Goal: Complete application form

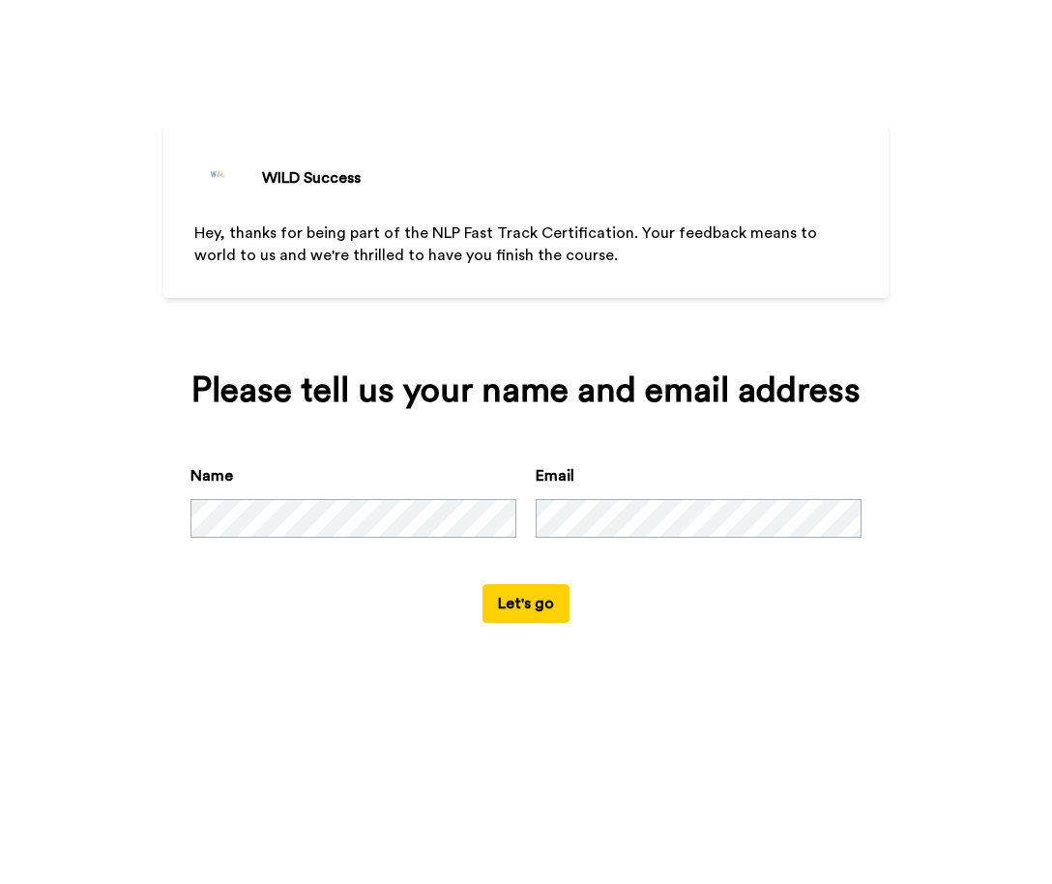
click at [527, 602] on button "Let's go" at bounding box center [526, 603] width 87 height 39
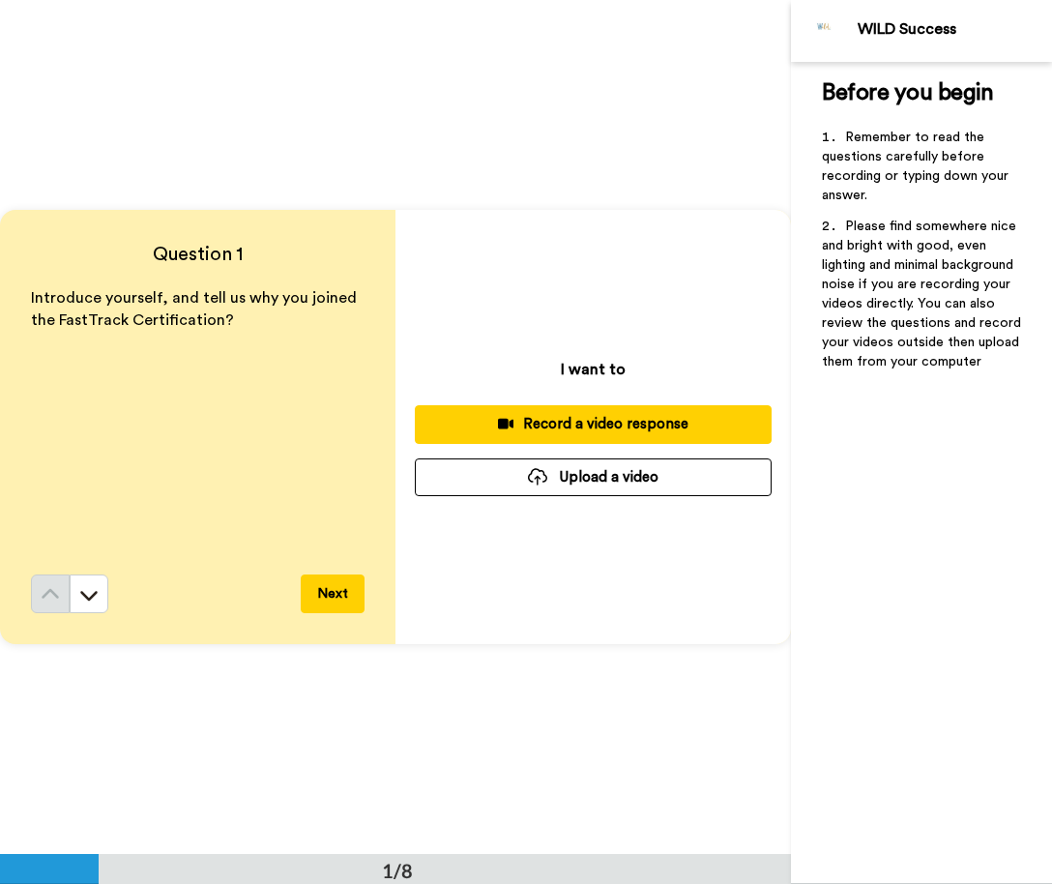
click at [575, 426] on div "Record a video response" at bounding box center [593, 424] width 326 height 20
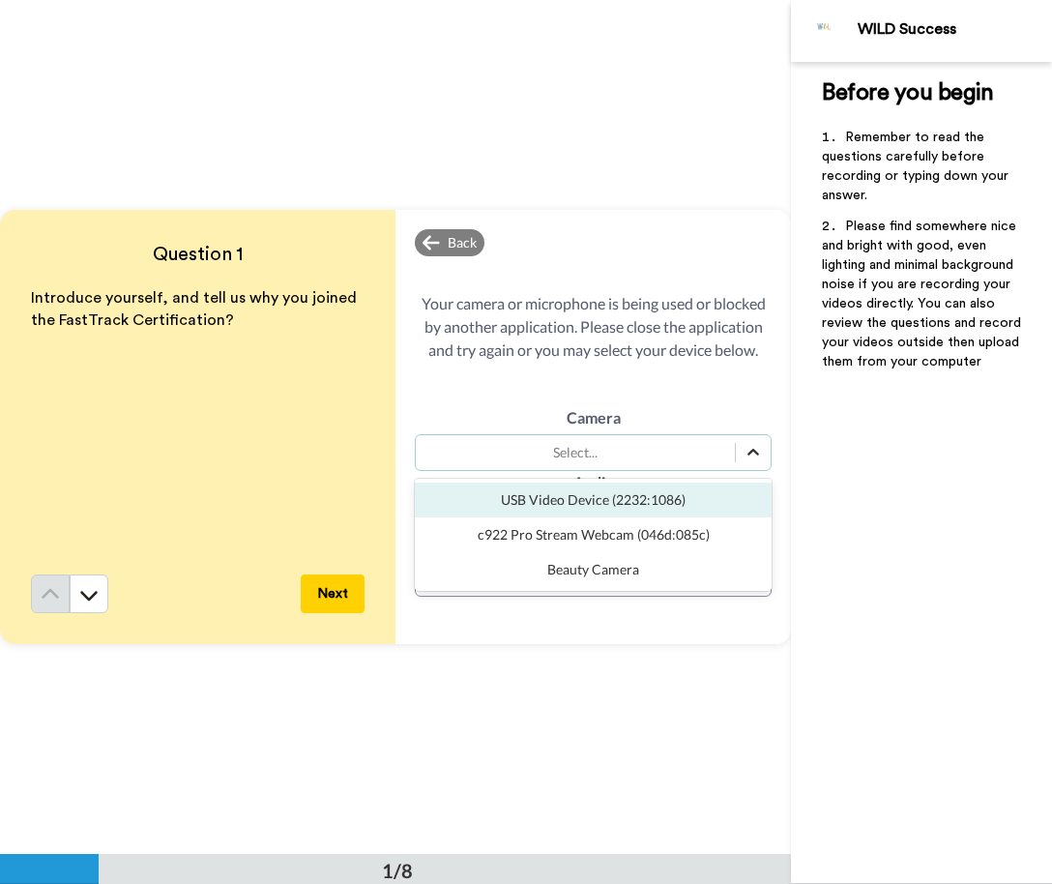
click at [751, 448] on icon at bounding box center [753, 452] width 19 height 19
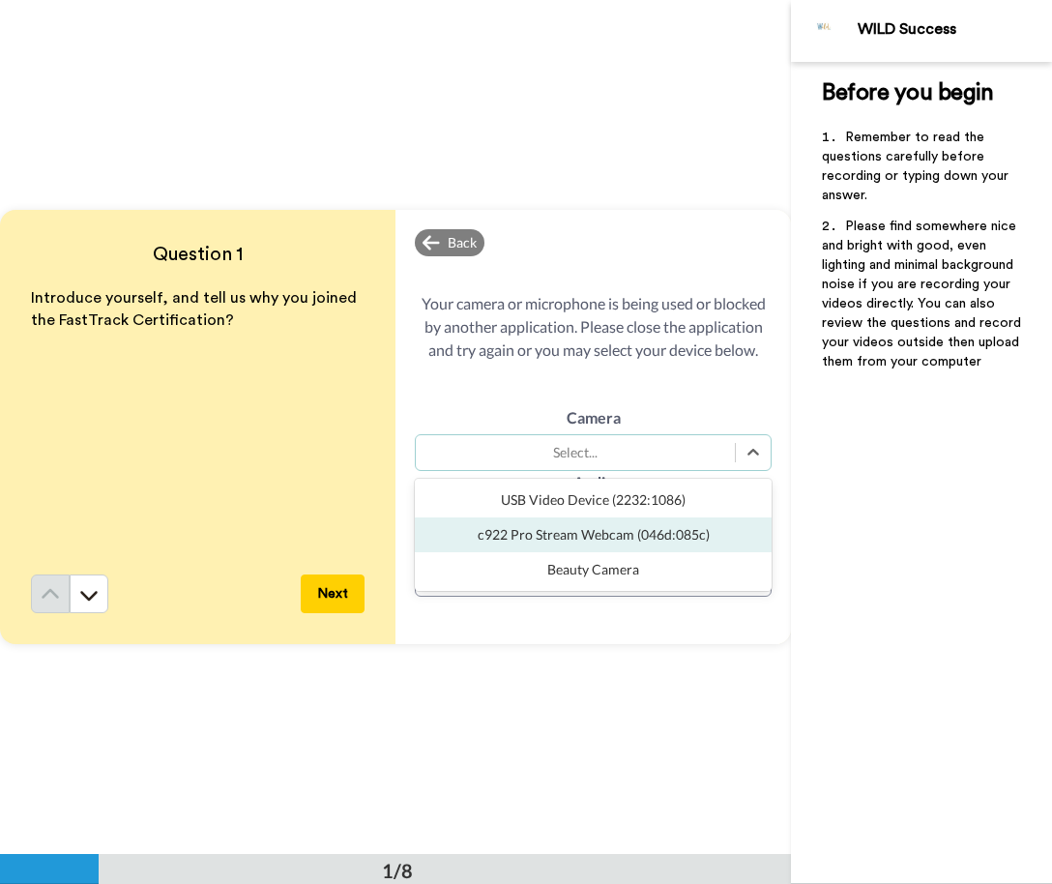
click at [679, 534] on div "c922 Pro Stream Webcam (046d:085c)" at bounding box center [593, 534] width 357 height 35
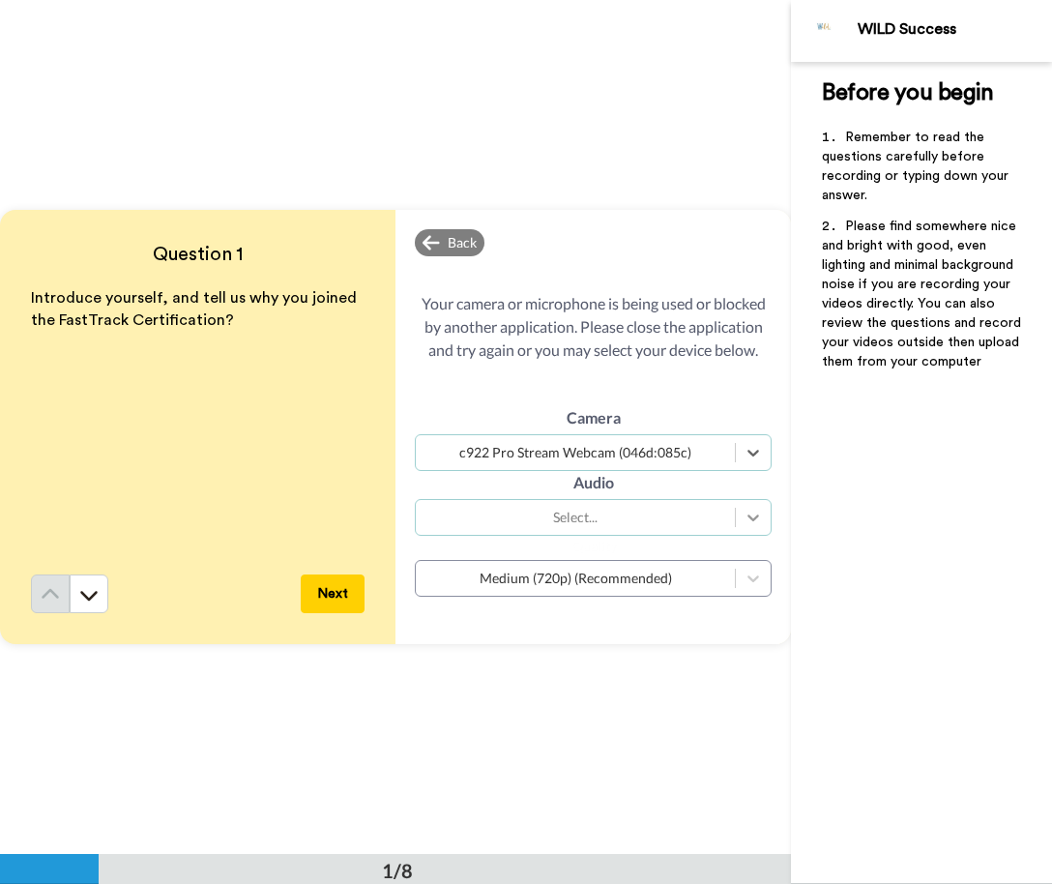
click at [754, 515] on icon at bounding box center [753, 517] width 19 height 19
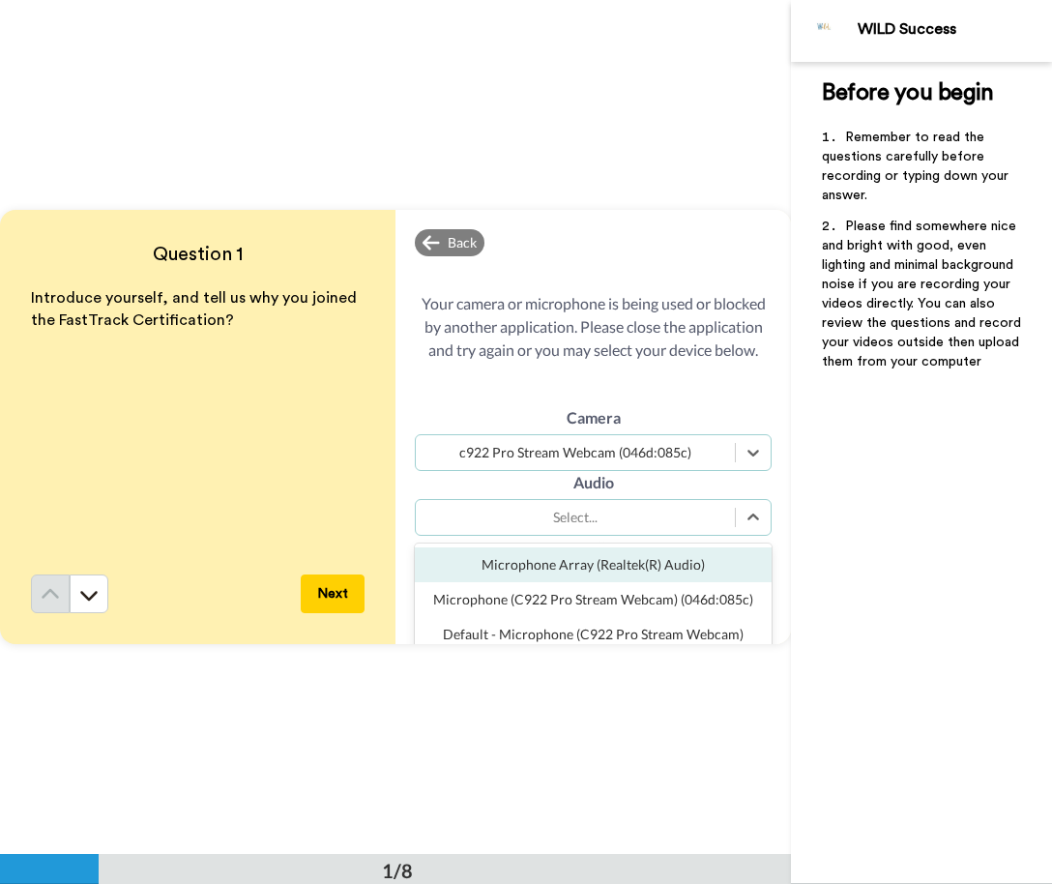
click at [669, 562] on div "Microphone Array (Realtek(R) Audio)" at bounding box center [593, 564] width 357 height 35
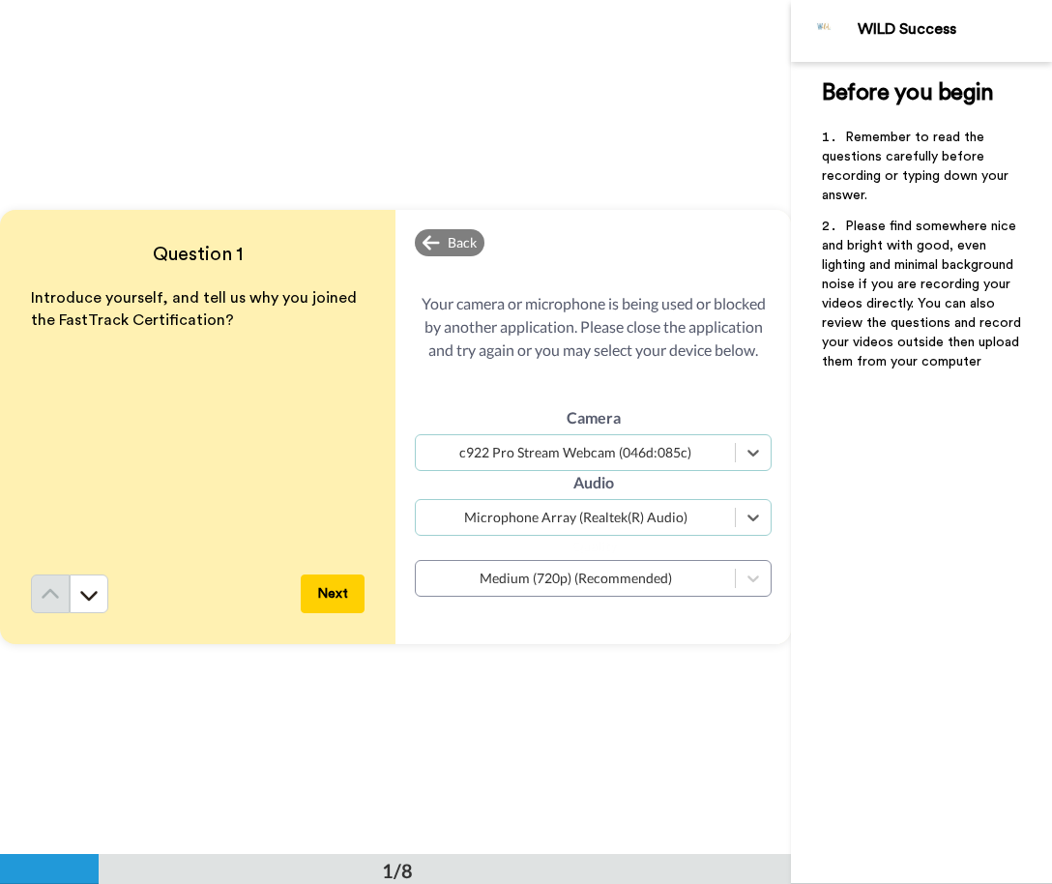
click at [335, 596] on button "Next" at bounding box center [333, 593] width 64 height 39
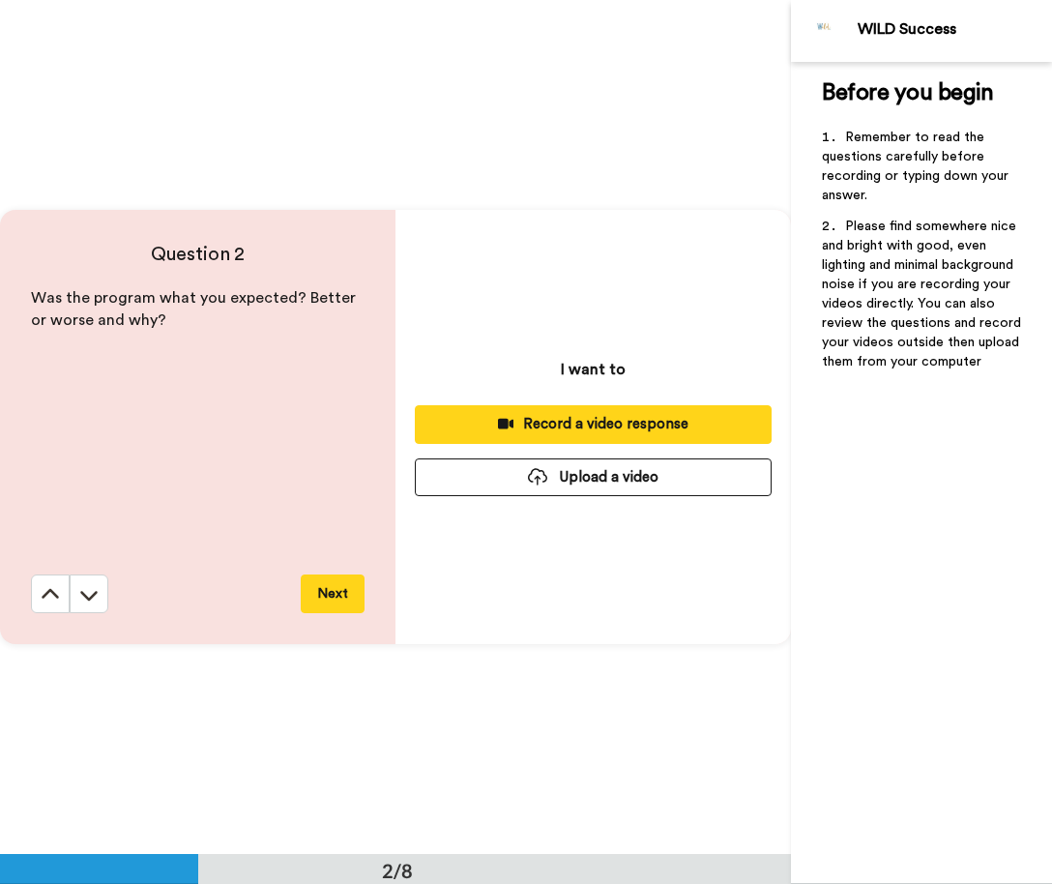
scroll to position [855, 0]
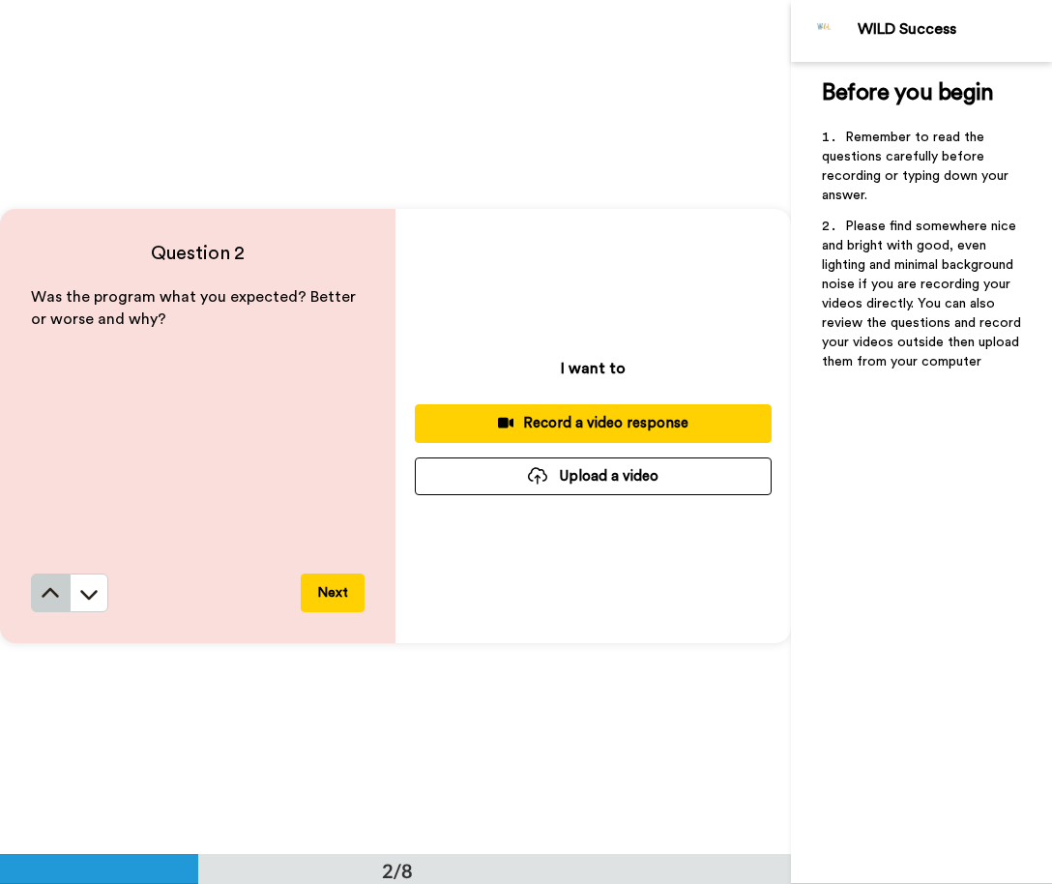
click at [44, 597] on icon at bounding box center [50, 592] width 17 height 10
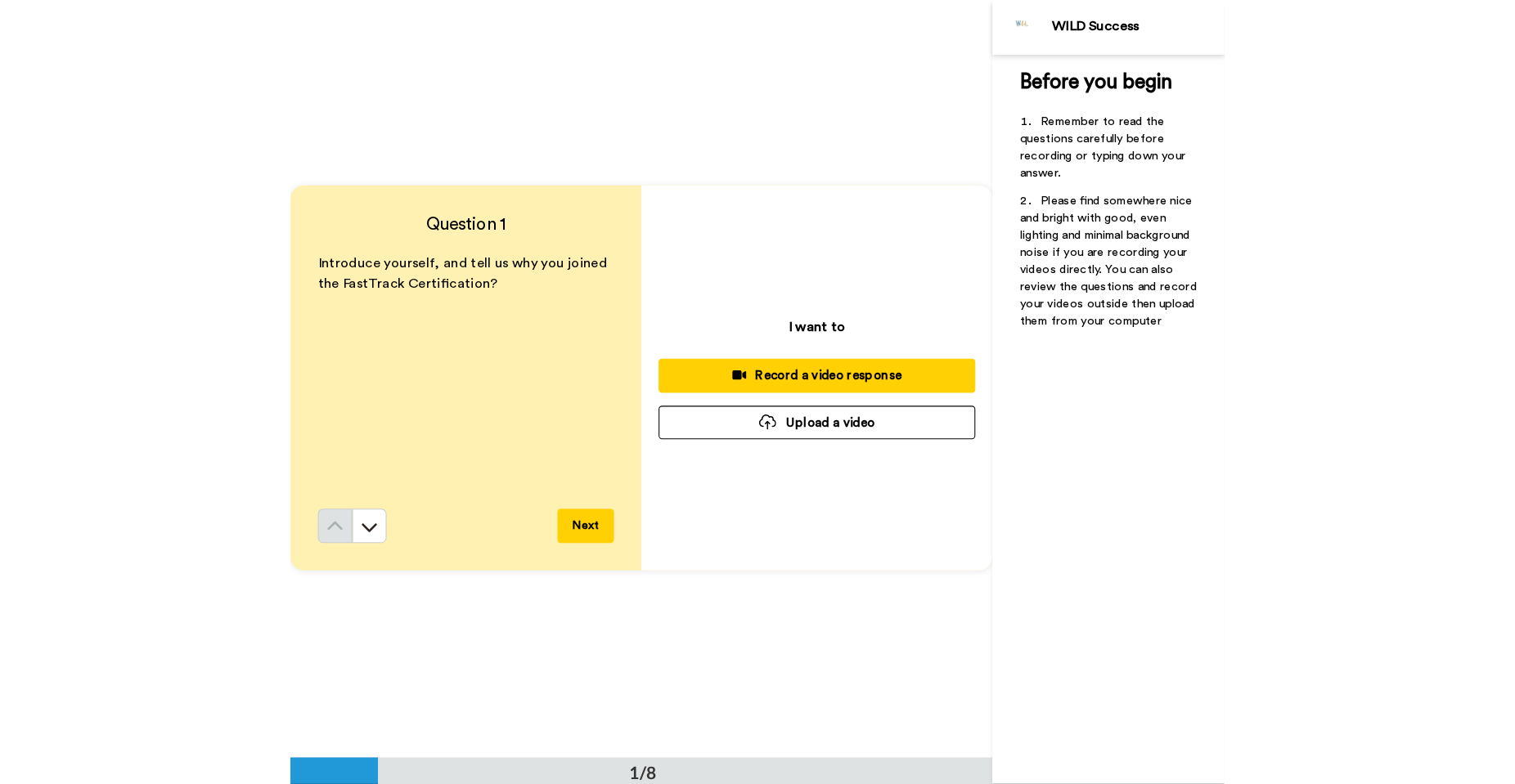
scroll to position [0, 0]
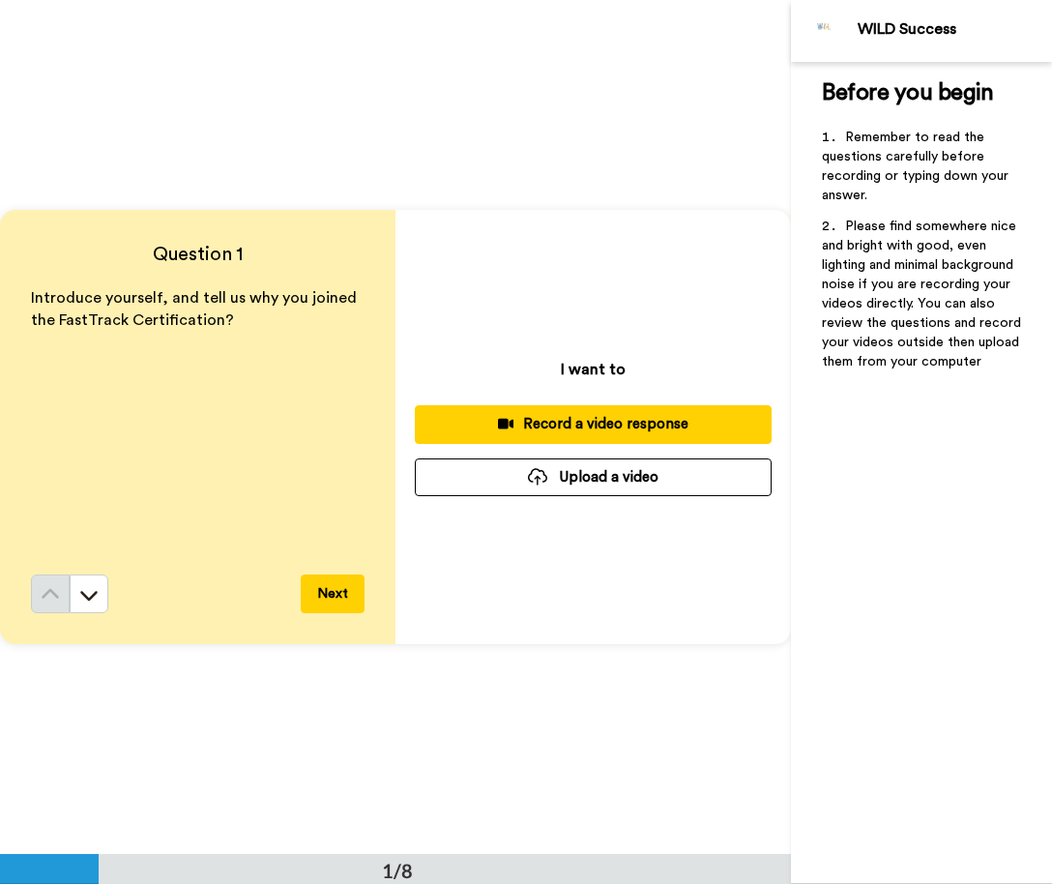
click at [515, 430] on icon at bounding box center [506, 424] width 16 height 15
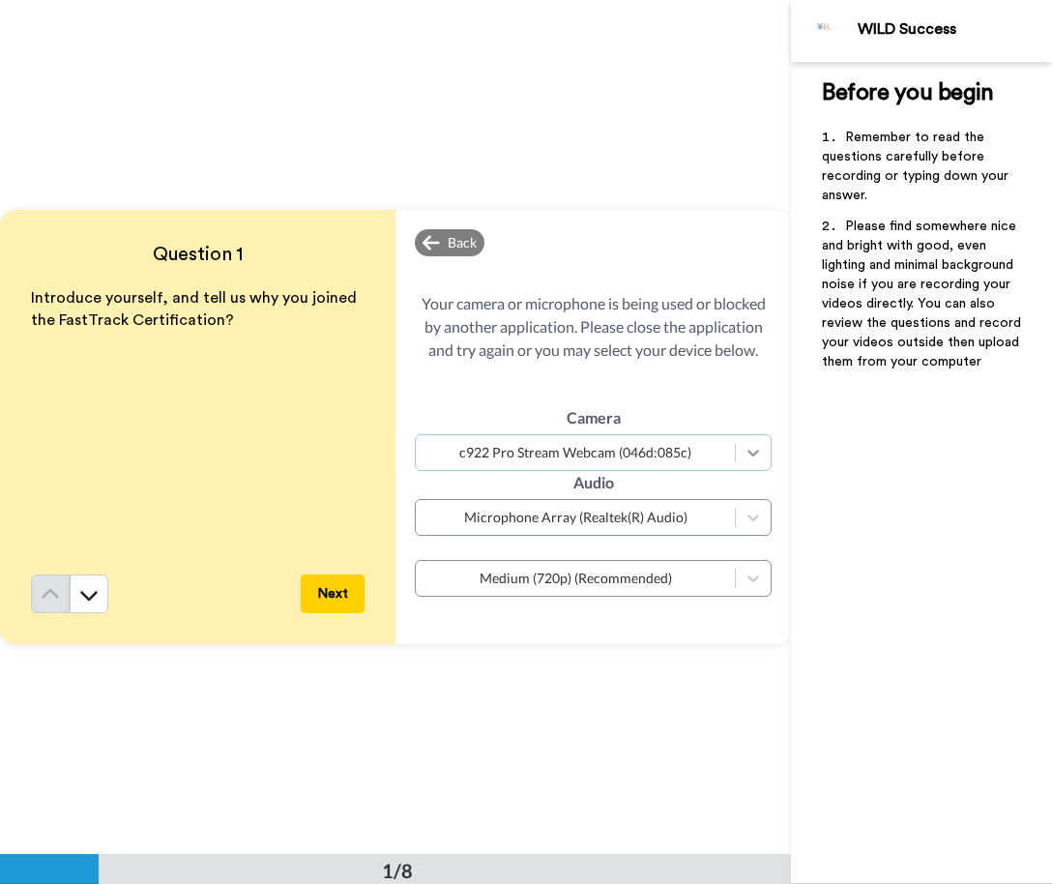
click at [751, 448] on icon at bounding box center [753, 452] width 19 height 19
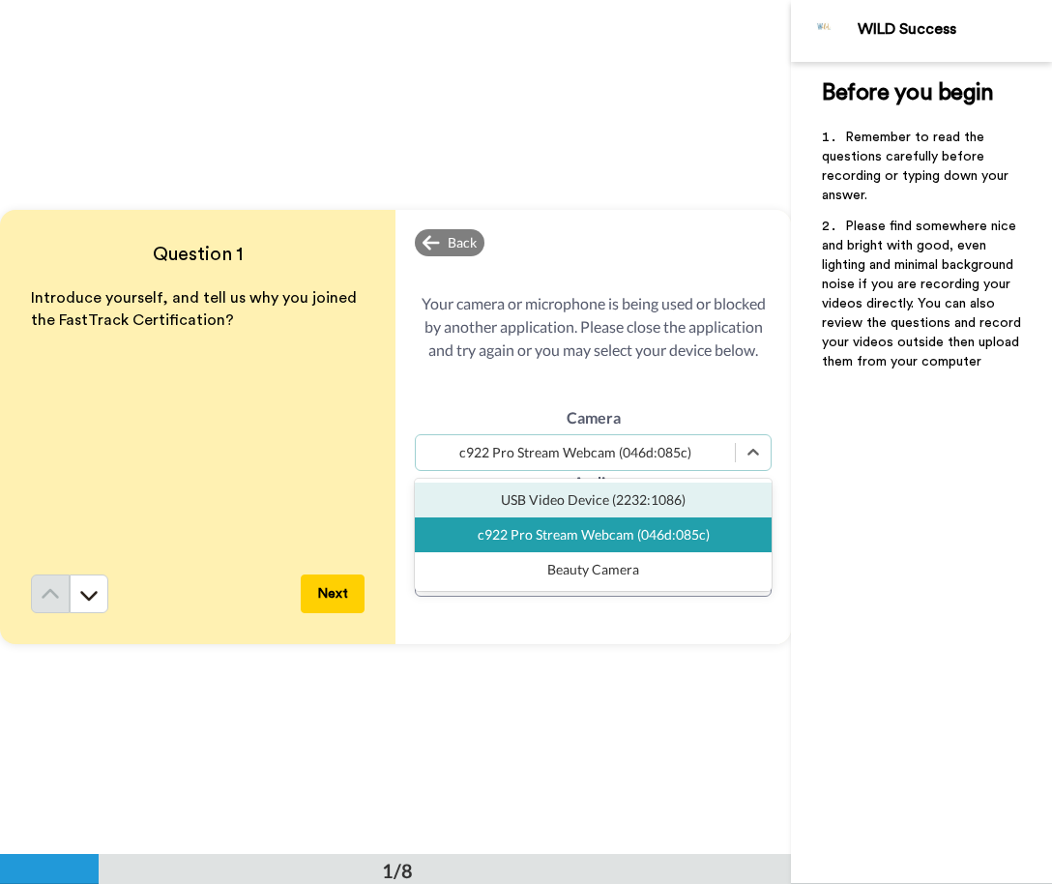
click at [675, 503] on div "USB Video Device (2232:1086)" at bounding box center [593, 500] width 357 height 35
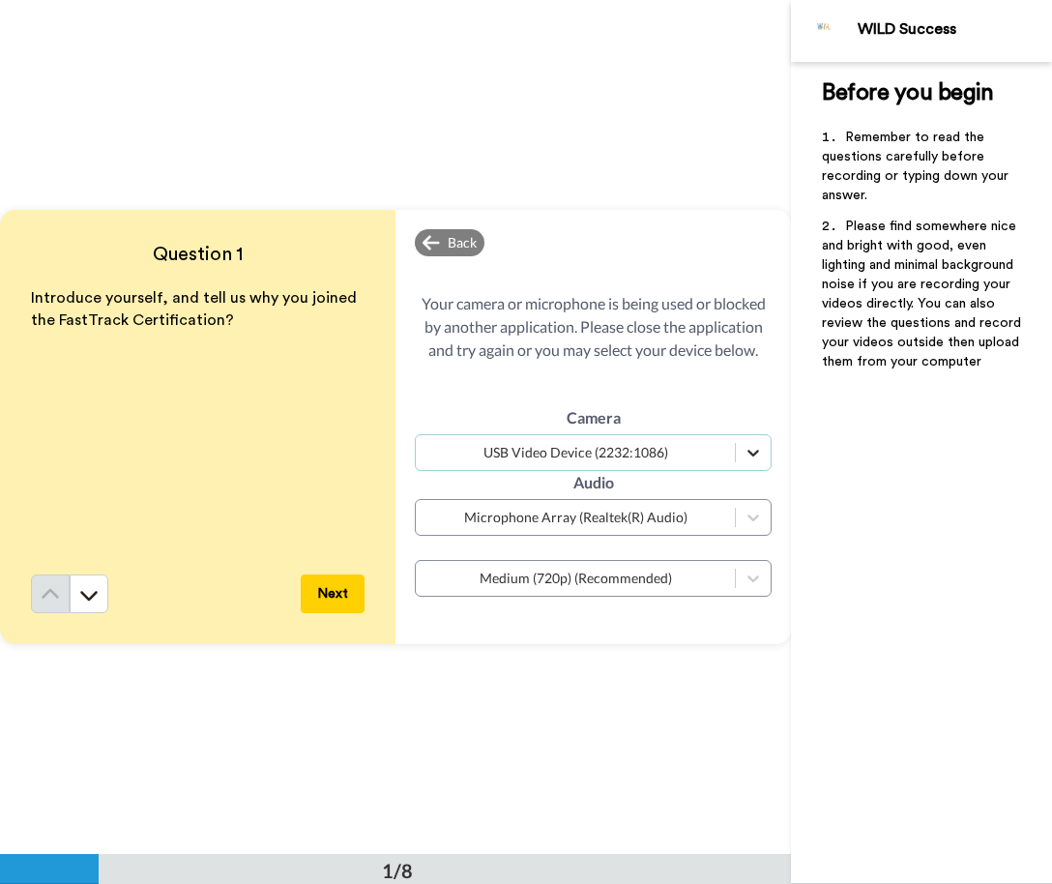
click at [750, 447] on icon at bounding box center [753, 452] width 19 height 19
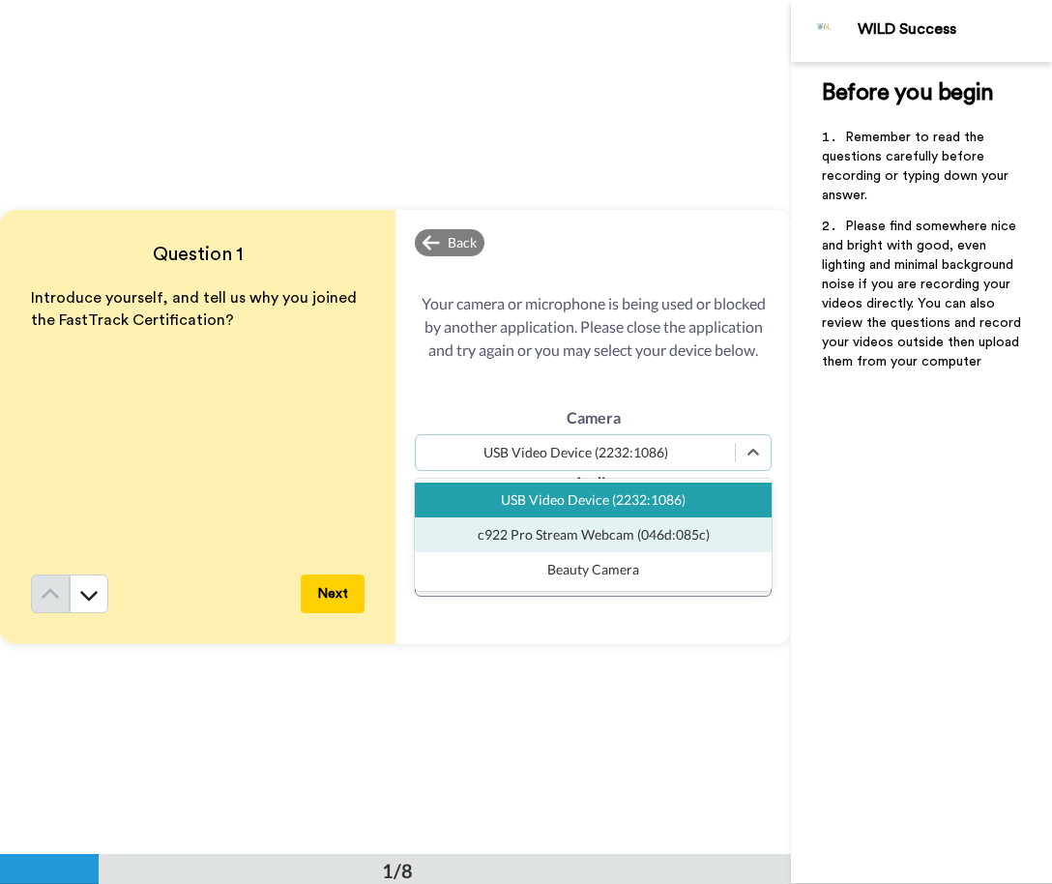
click at [659, 532] on div "c922 Pro Stream Webcam (046d:085c)" at bounding box center [593, 534] width 357 height 35
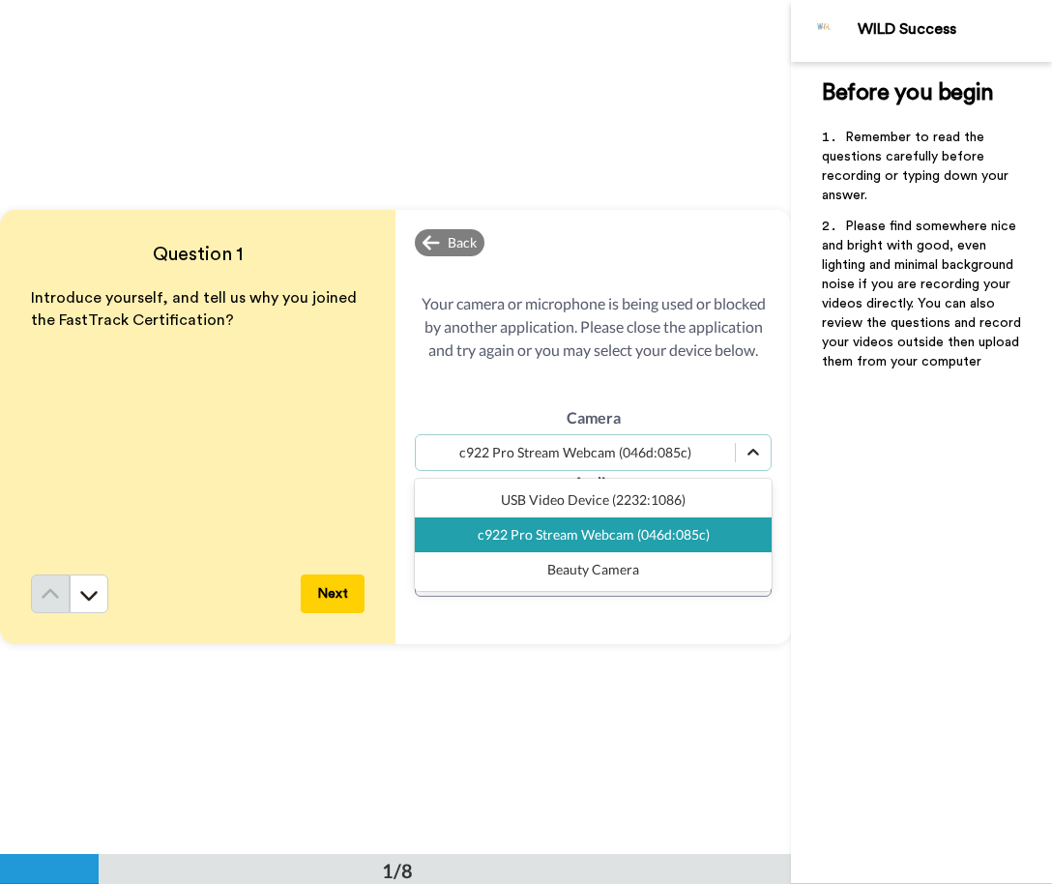
click at [754, 451] on icon at bounding box center [753, 452] width 19 height 19
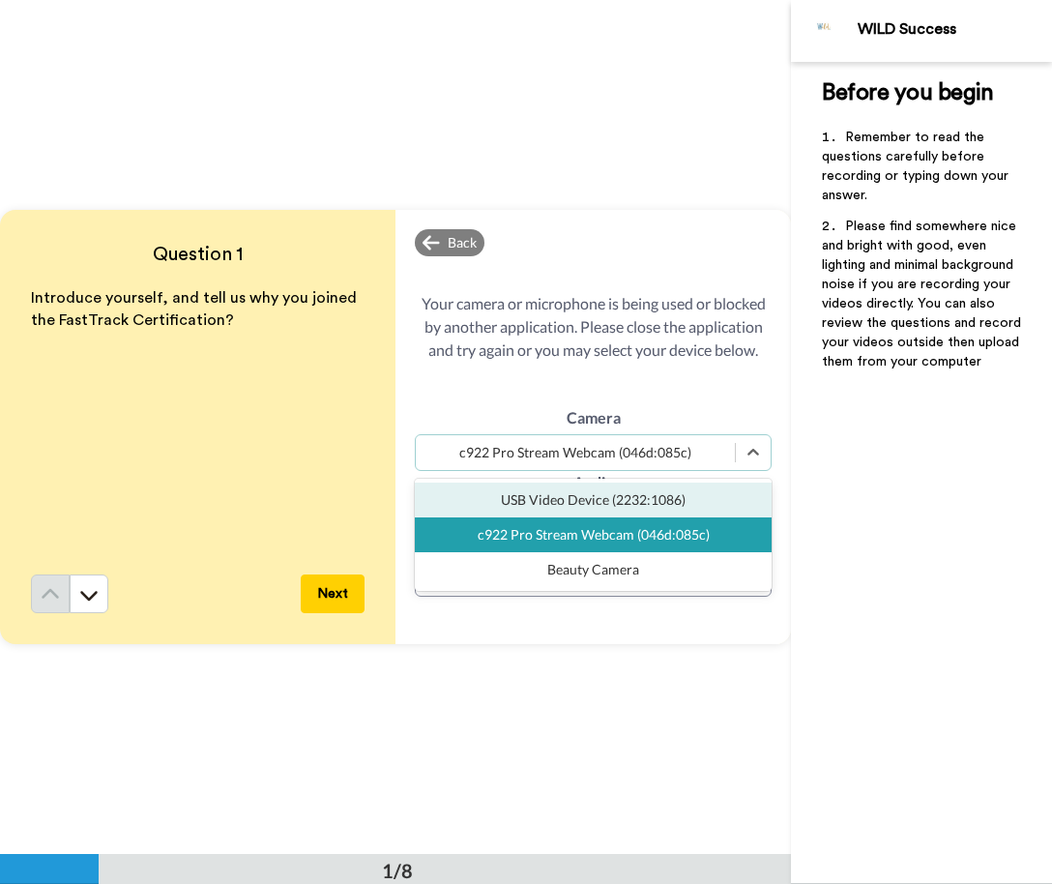
click at [637, 491] on div "USB Video Device (2232:1086)" at bounding box center [593, 500] width 357 height 35
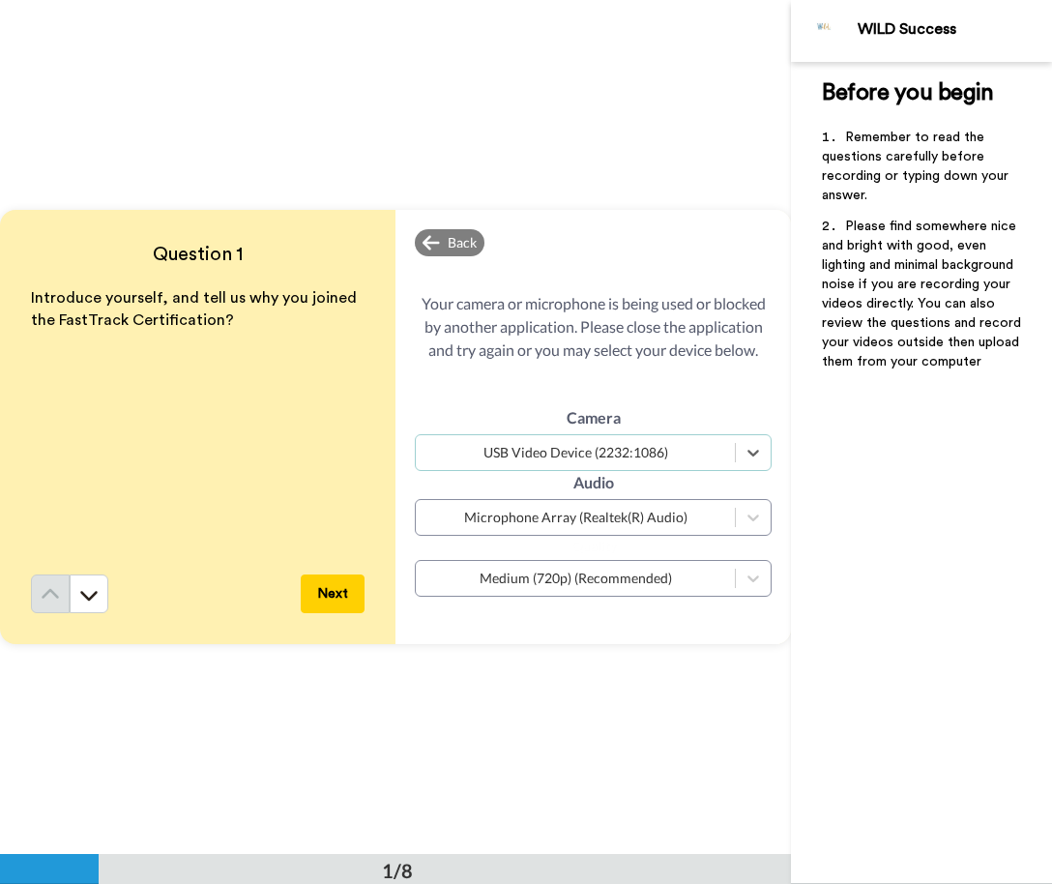
click at [134, 479] on div "Introduce yourself, and tell us why you joined the FastTrack Certification?" at bounding box center [198, 430] width 334 height 287
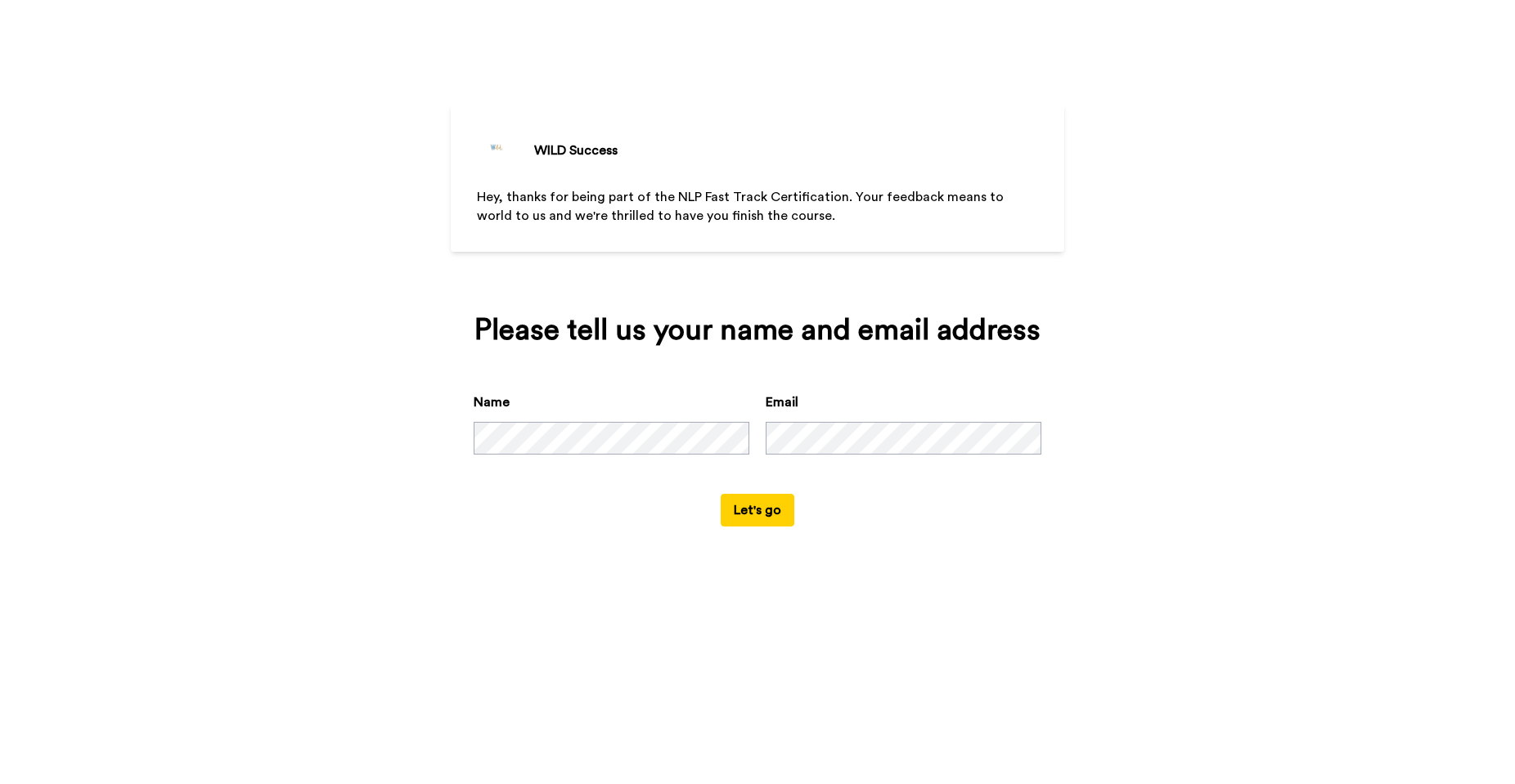
click at [769, 518] on button "Let's go" at bounding box center [757, 510] width 74 height 33
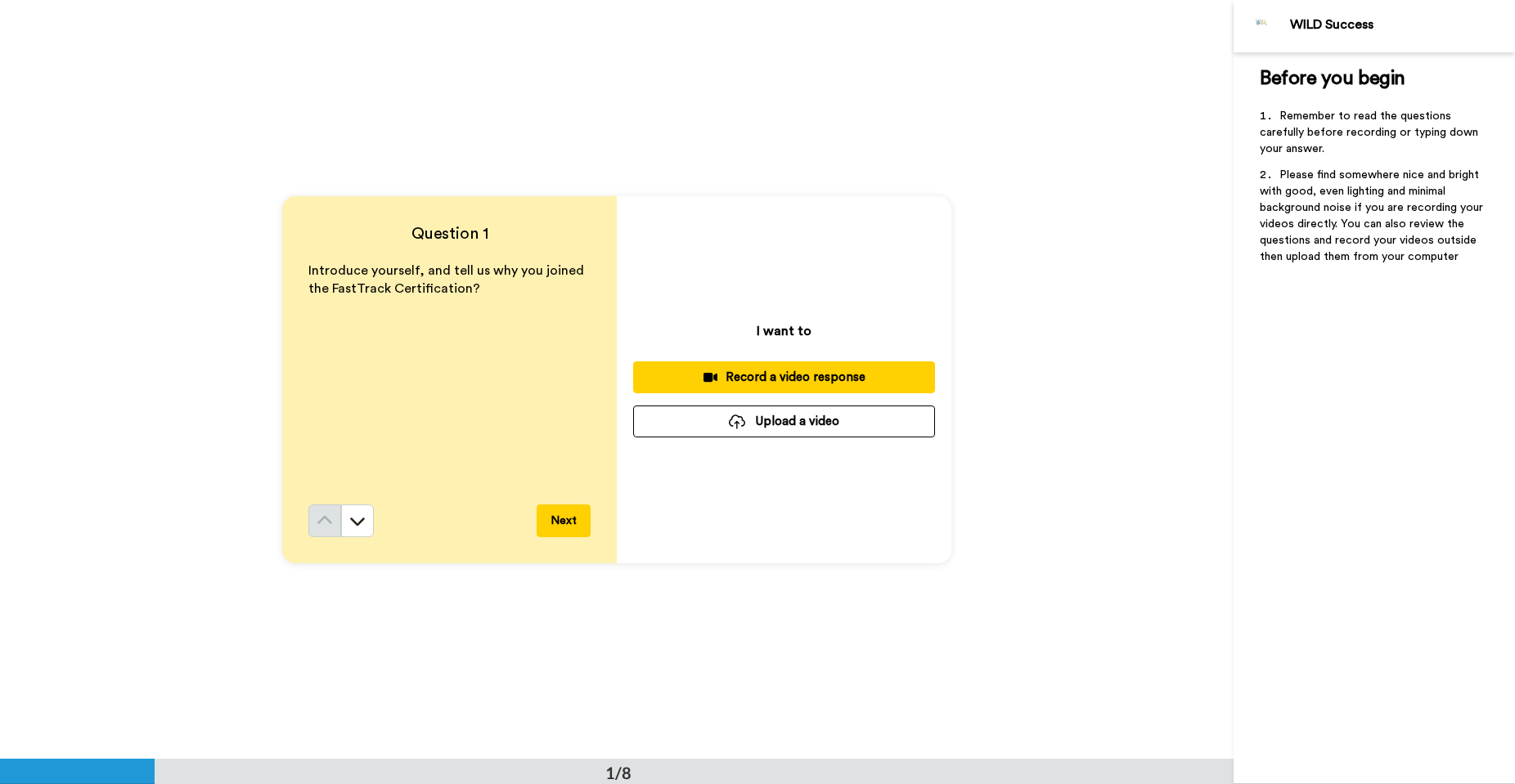
click at [689, 380] on div "Record a video response" at bounding box center [784, 377] width 276 height 17
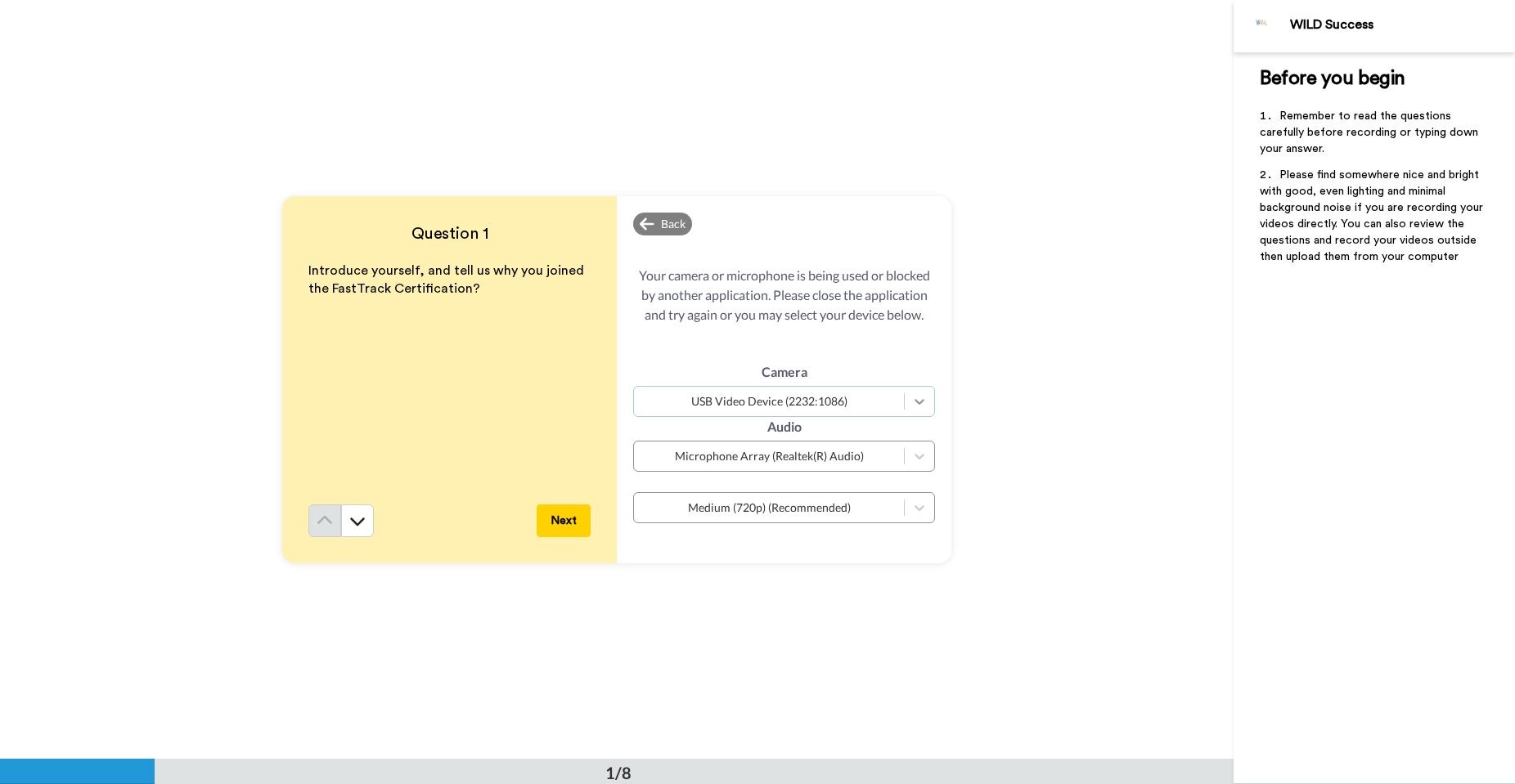
click at [889, 400] on icon at bounding box center [919, 401] width 16 height 16
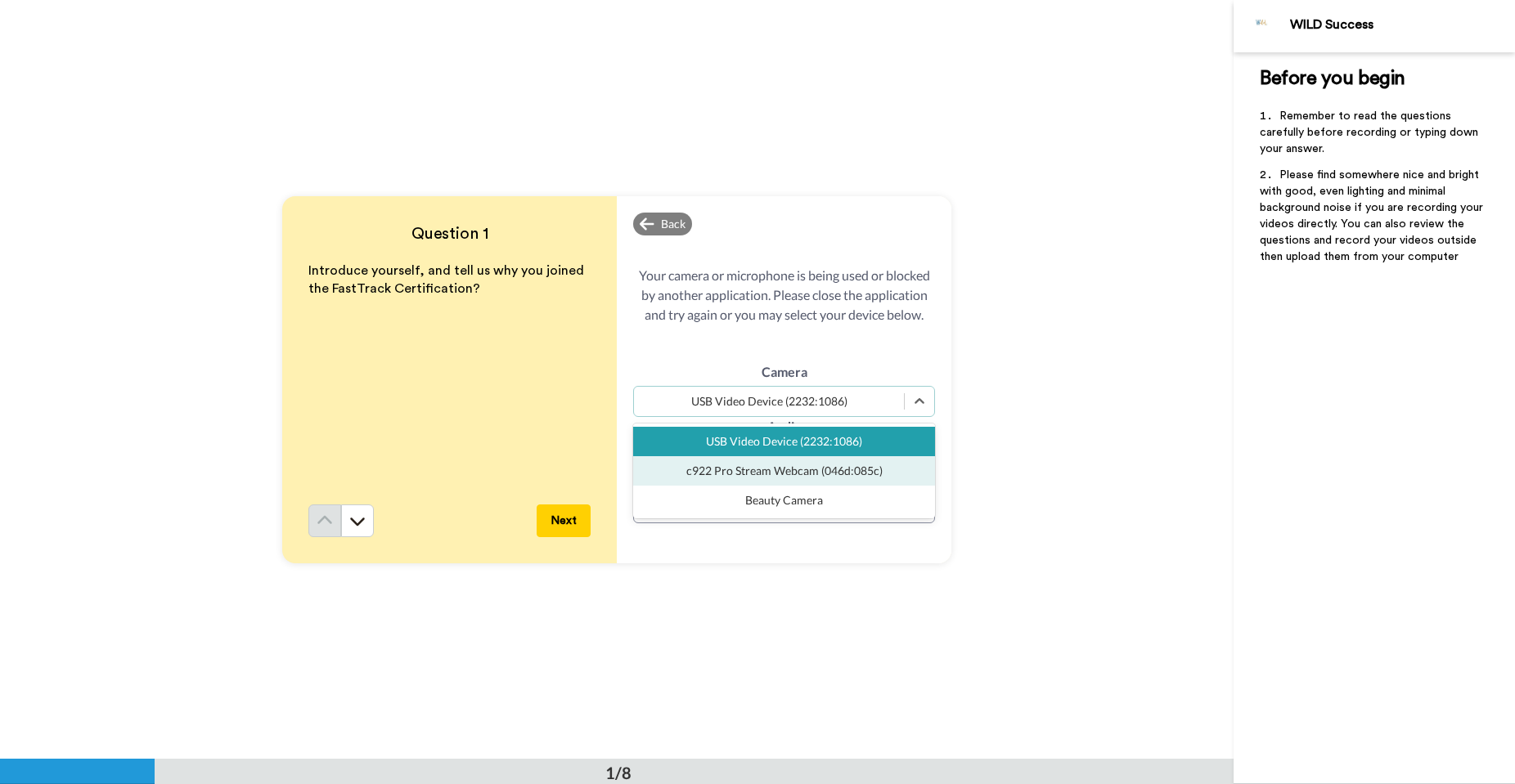
click at [857, 475] on div "c922 Pro Stream Webcam (046d:085c)" at bounding box center [784, 471] width 302 height 30
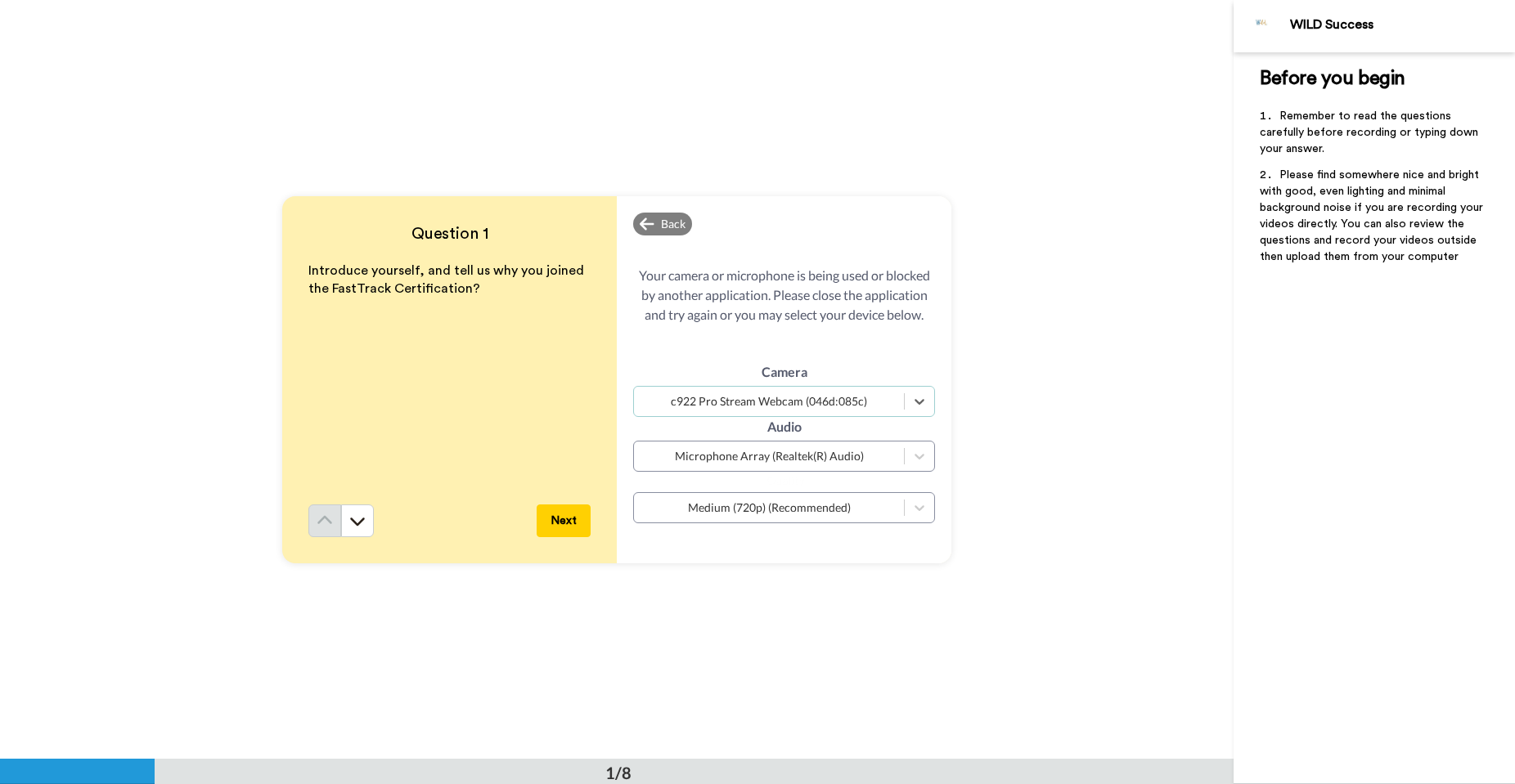
click at [550, 519] on button "Next" at bounding box center [563, 521] width 54 height 33
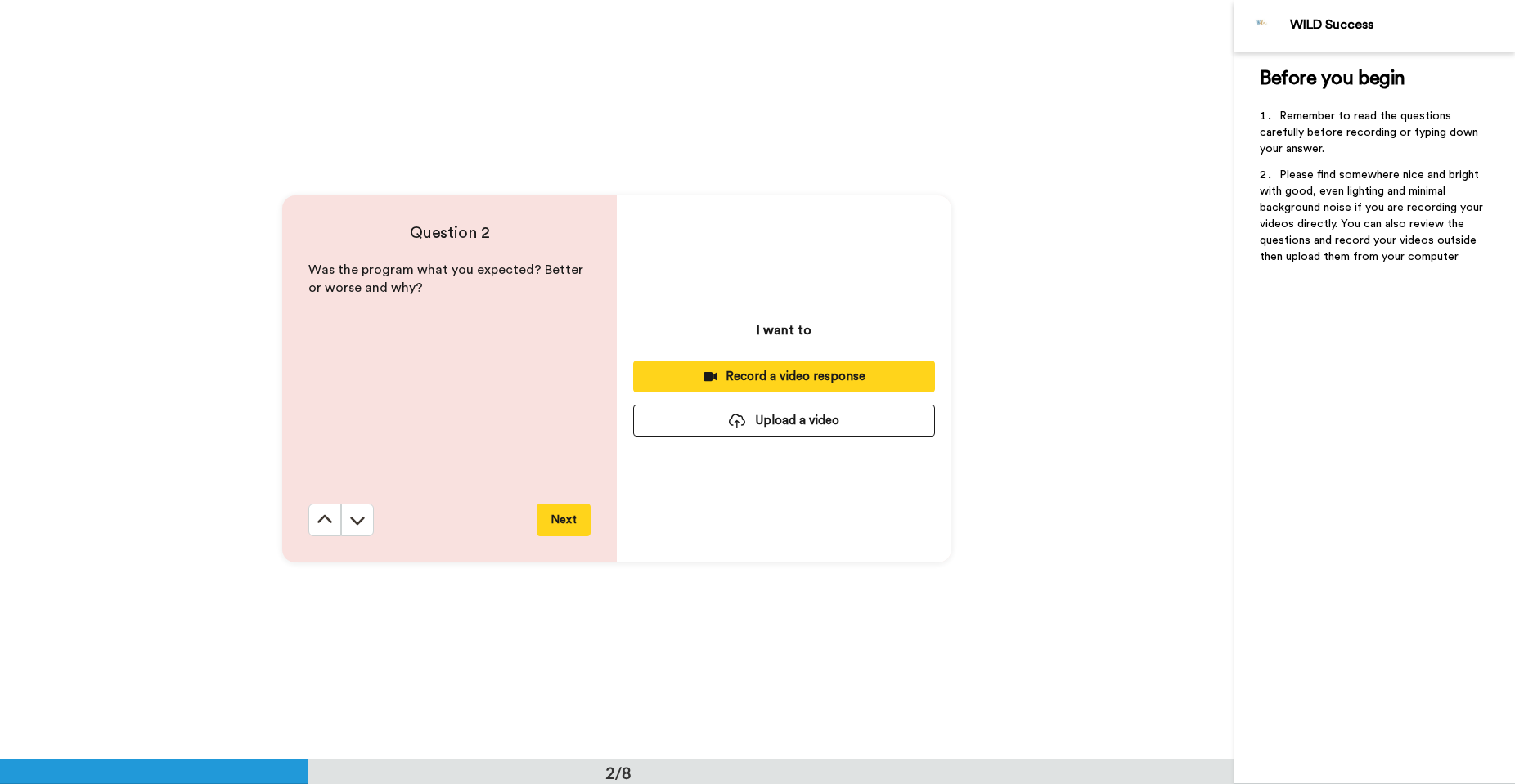
scroll to position [759, 0]
click at [311, 524] on button at bounding box center [325, 520] width 33 height 33
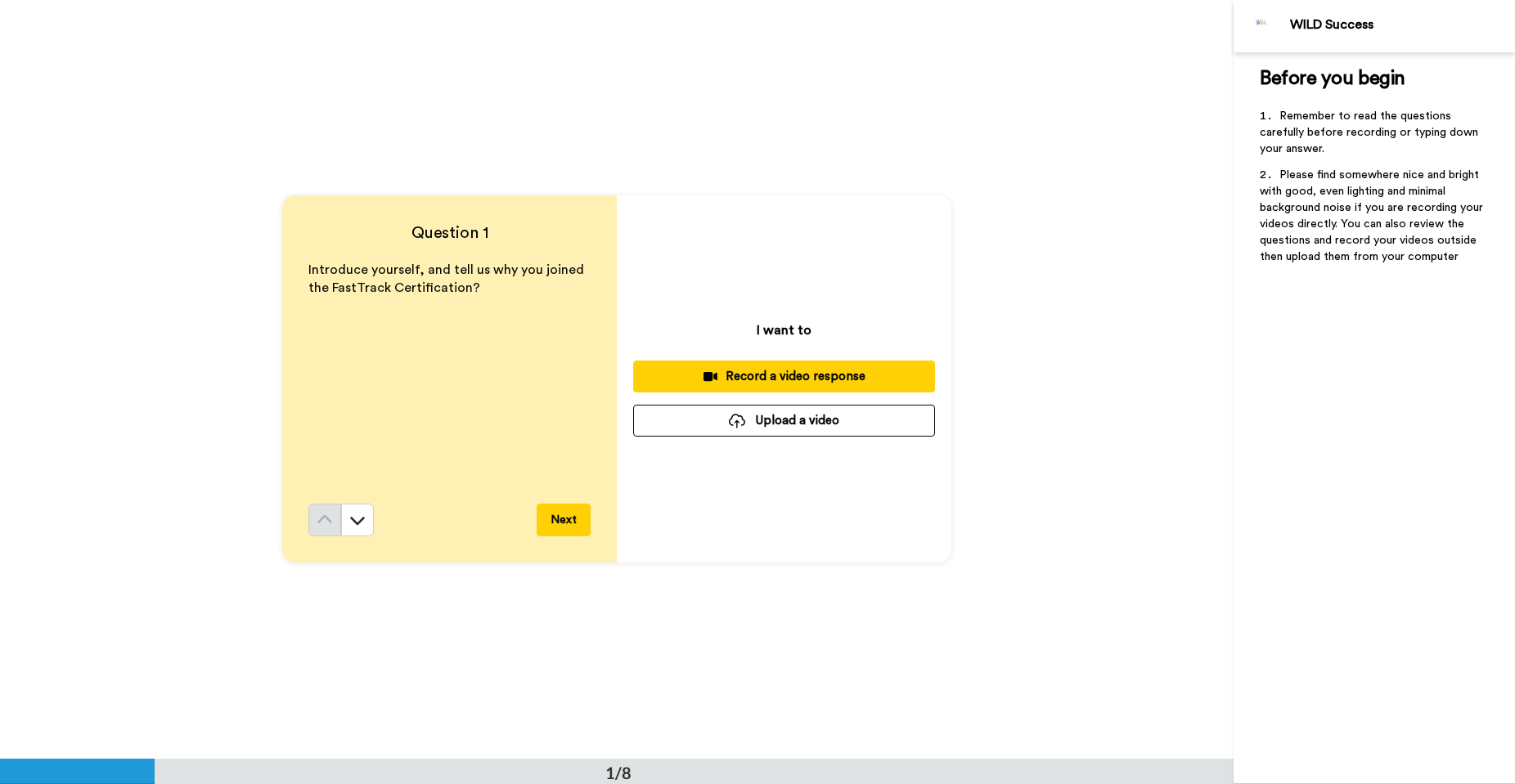
scroll to position [0, 0]
click at [693, 386] on div "Record a video response" at bounding box center [784, 377] width 276 height 17
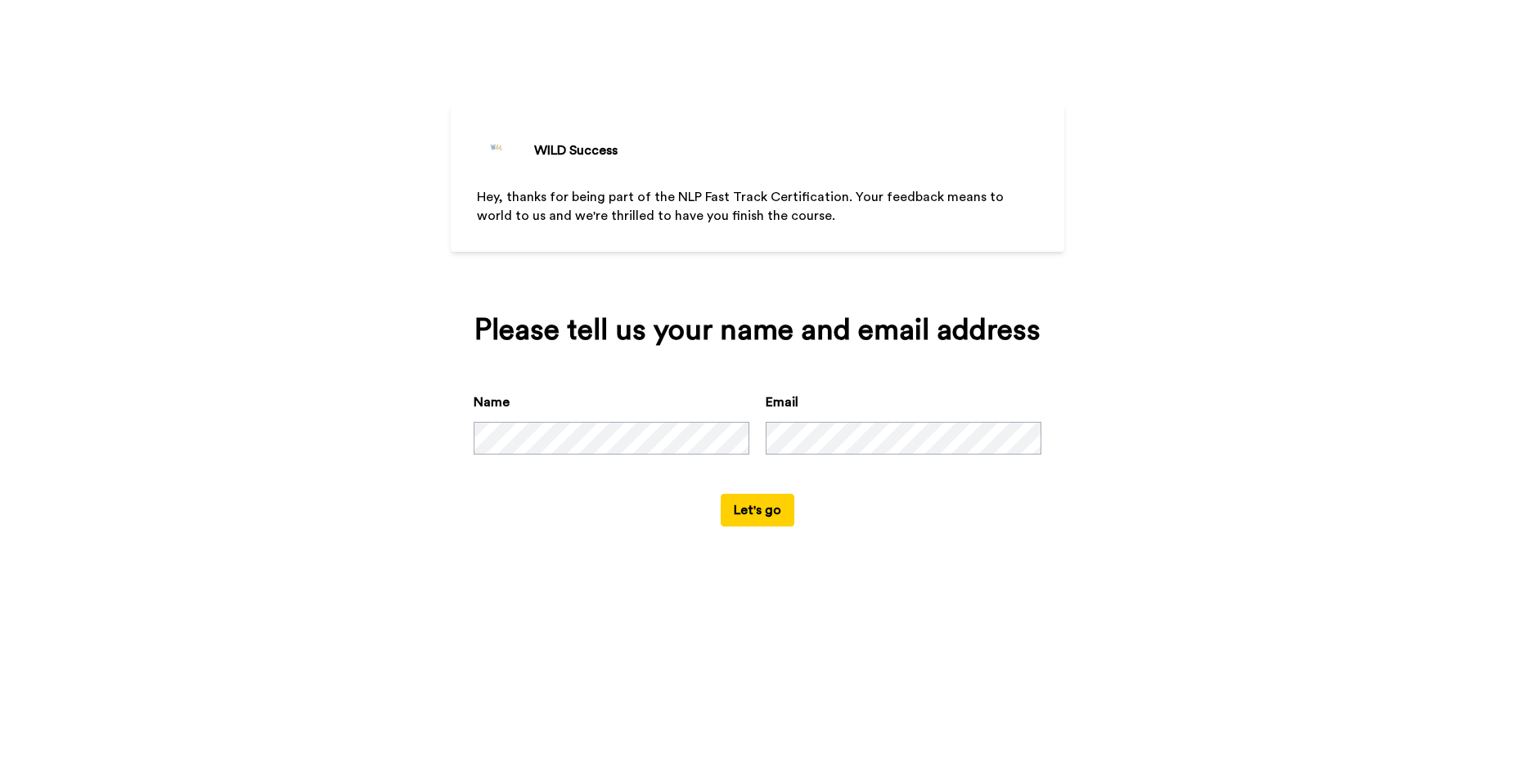
click at [754, 513] on button "Let's go" at bounding box center [757, 510] width 74 height 33
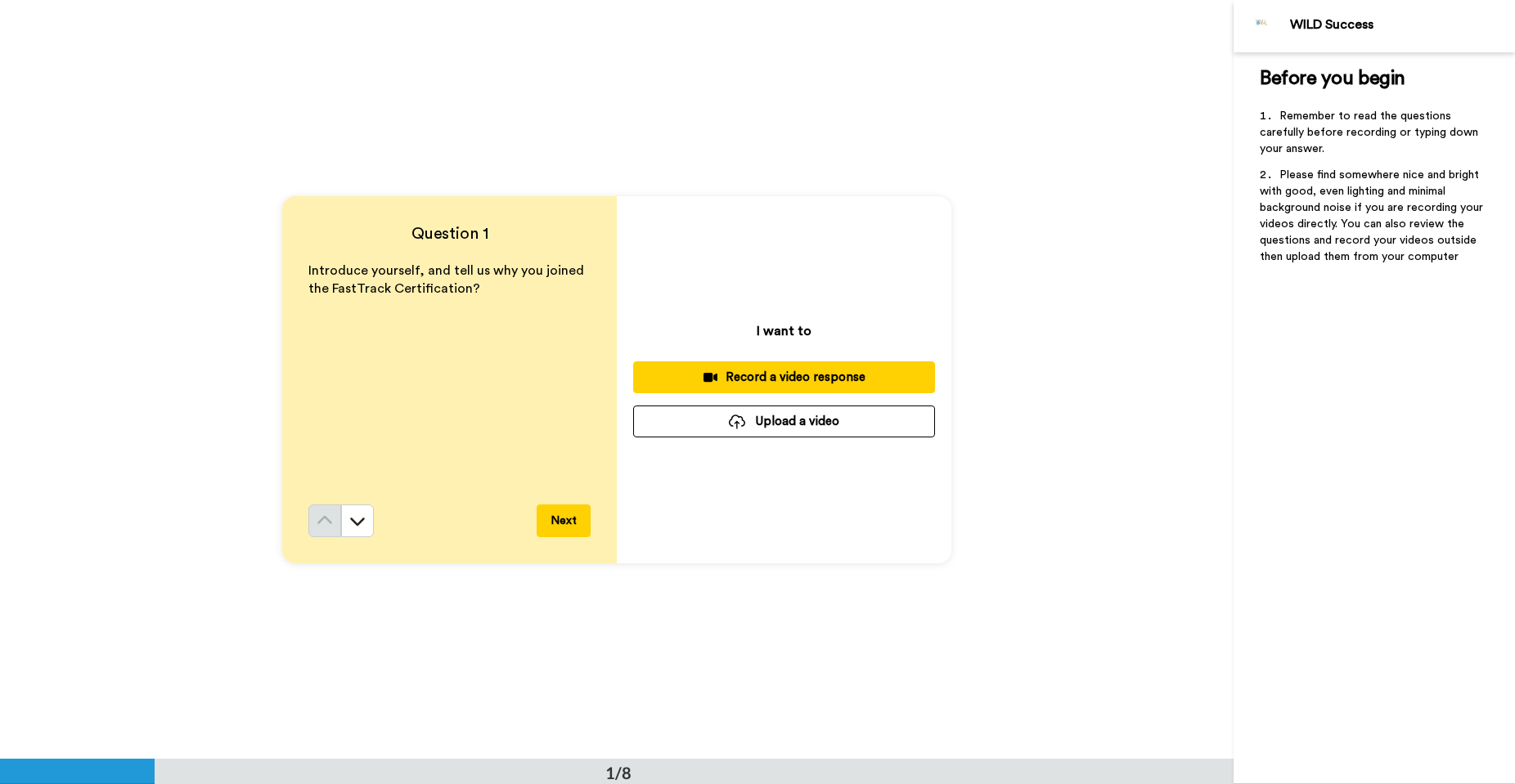
click at [821, 380] on div "Record a video response" at bounding box center [784, 377] width 276 height 17
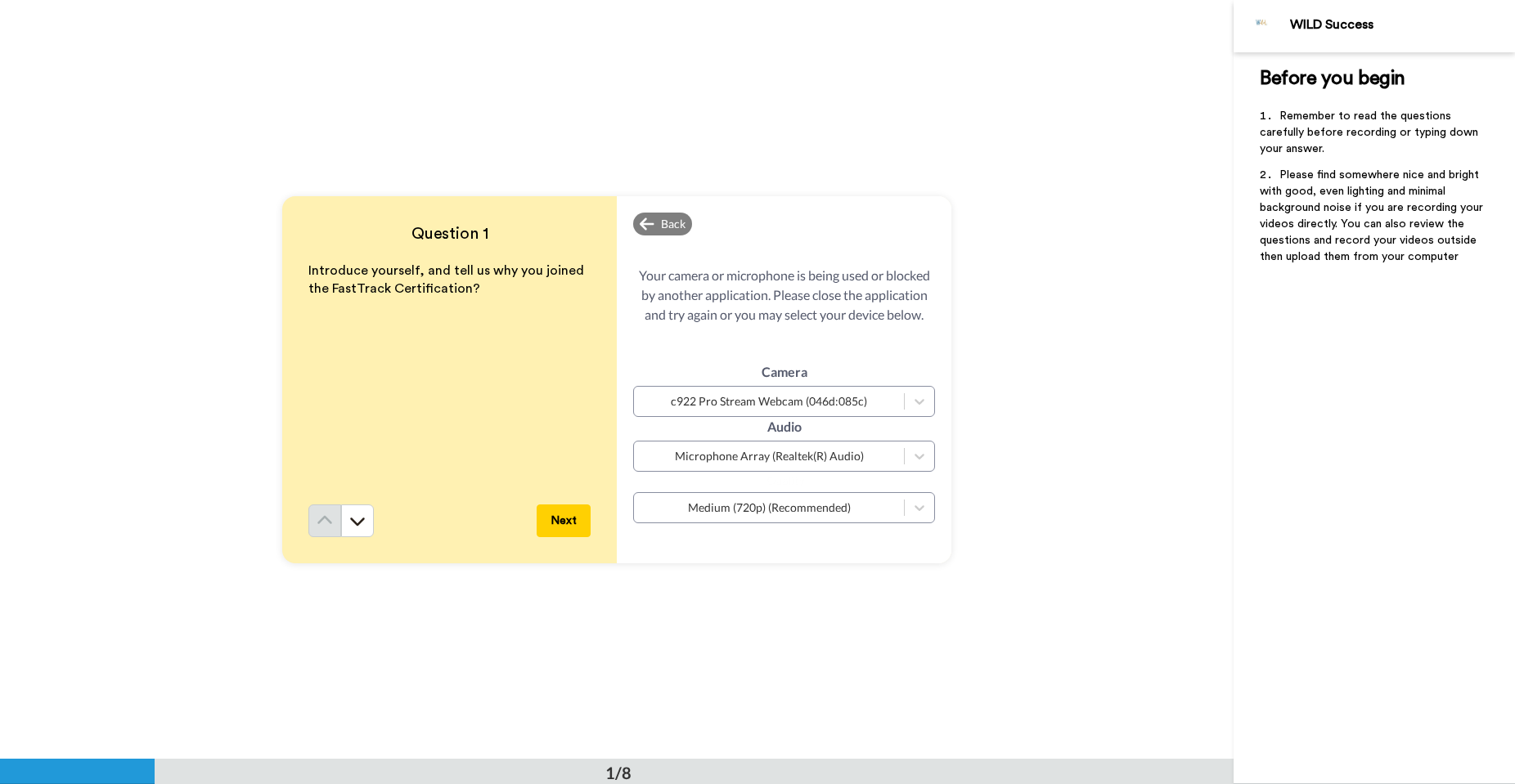
click at [920, 397] on icon at bounding box center [919, 401] width 16 height 16
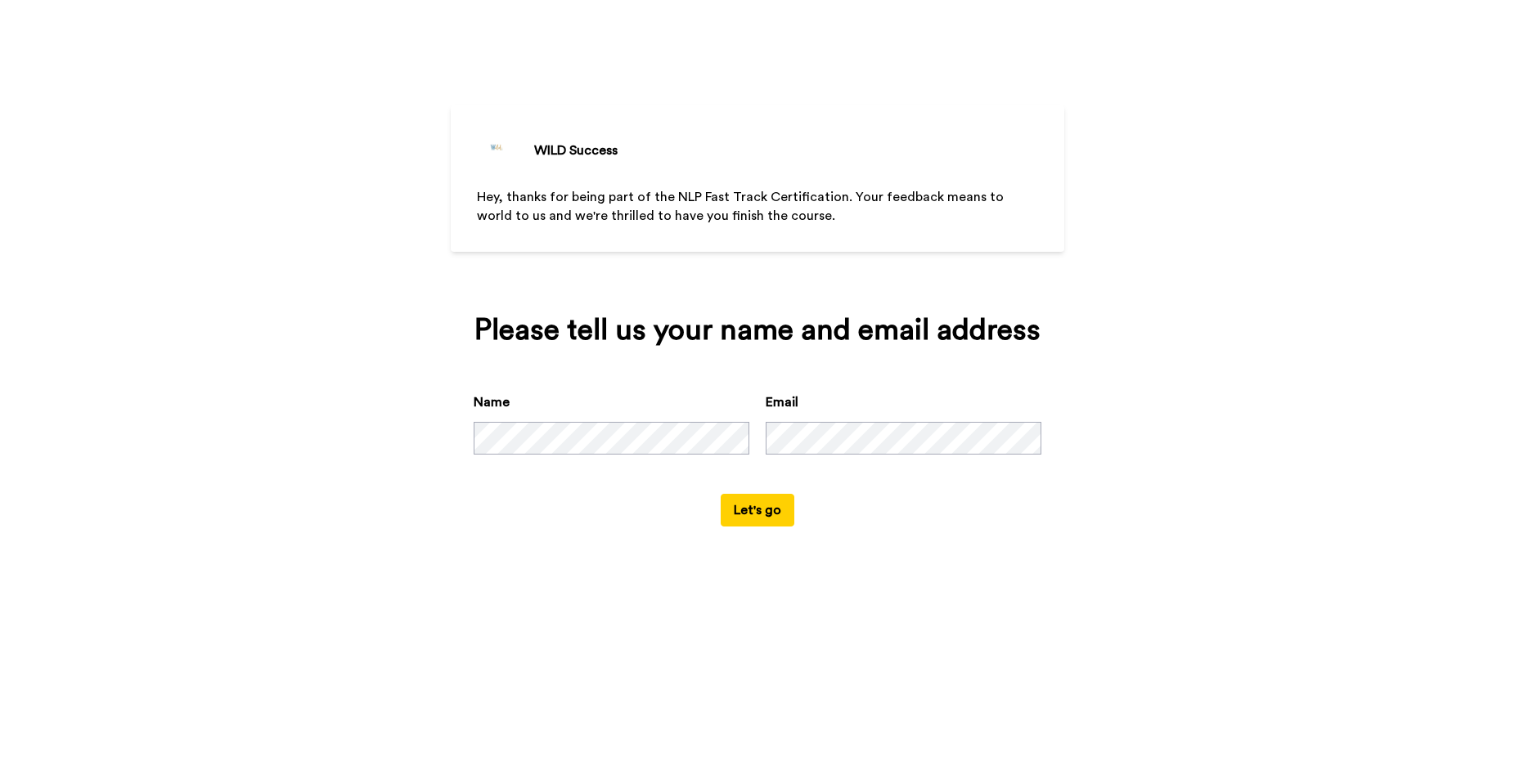
click at [739, 517] on button "Let's go" at bounding box center [757, 510] width 74 height 33
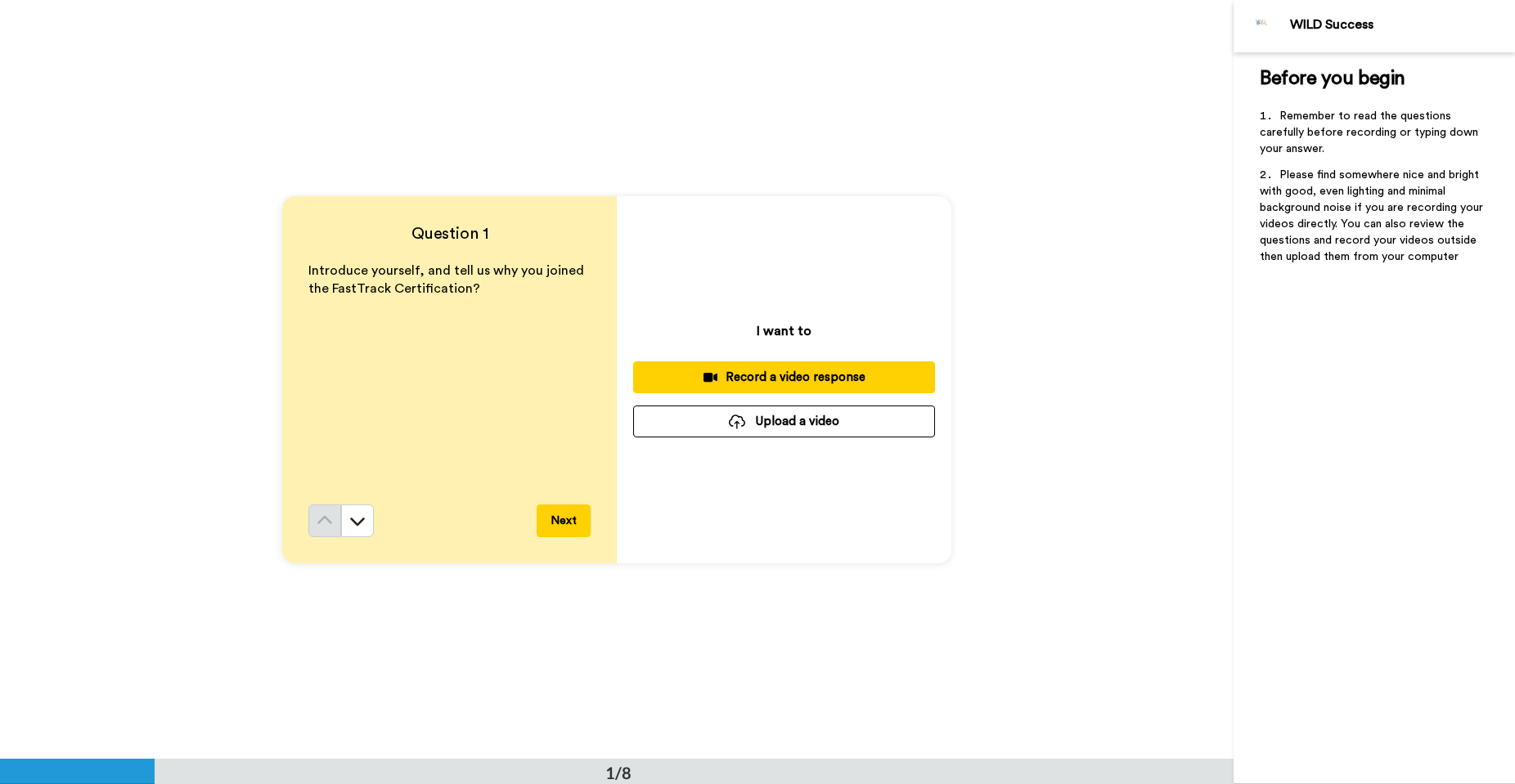
click at [737, 375] on div "Record a video response" at bounding box center [784, 377] width 276 height 17
click at [747, 377] on div "Record a video response" at bounding box center [784, 377] width 276 height 17
click at [561, 520] on button "Next" at bounding box center [563, 521] width 54 height 33
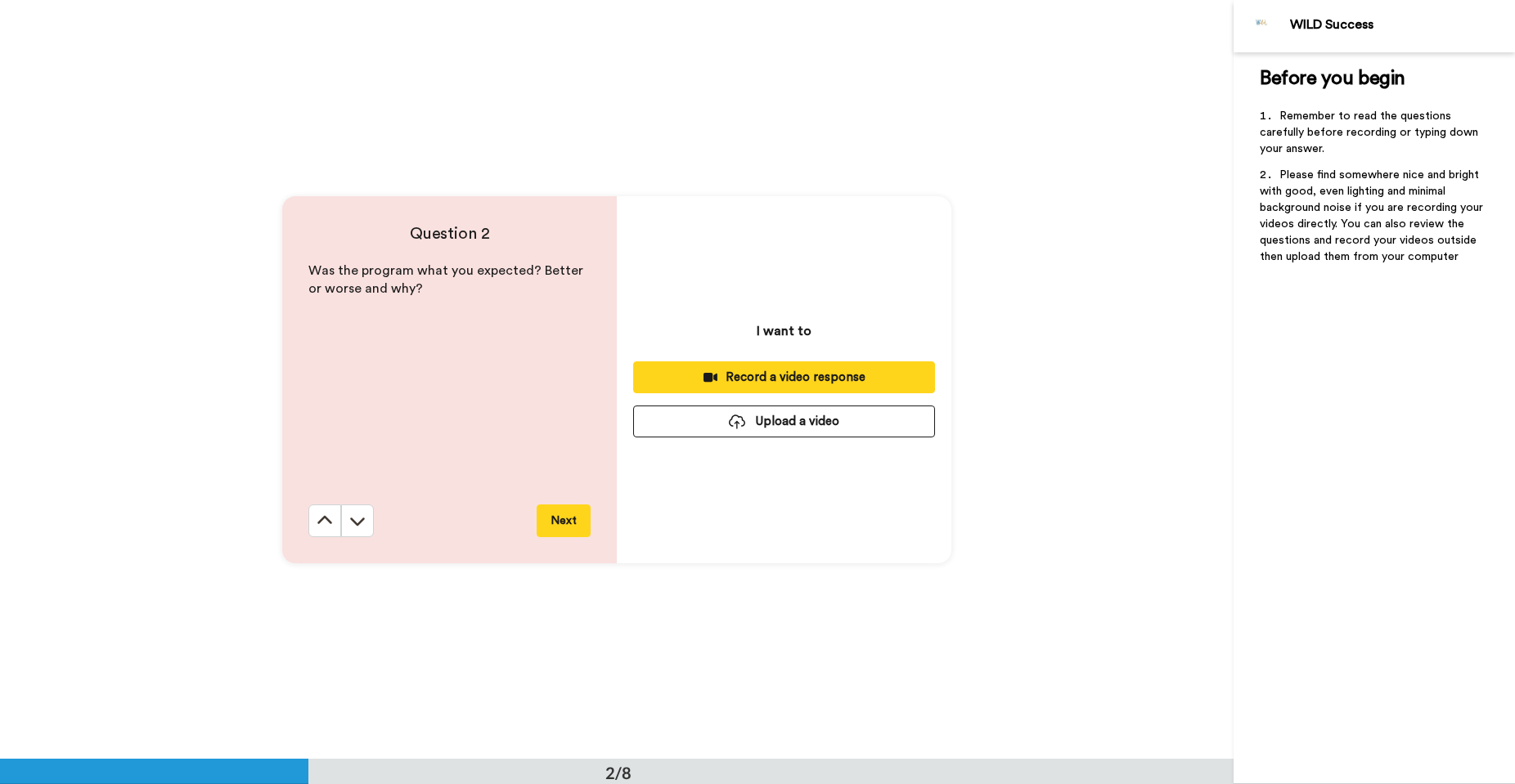
scroll to position [759, 0]
click at [567, 530] on button "Next" at bounding box center [563, 520] width 54 height 33
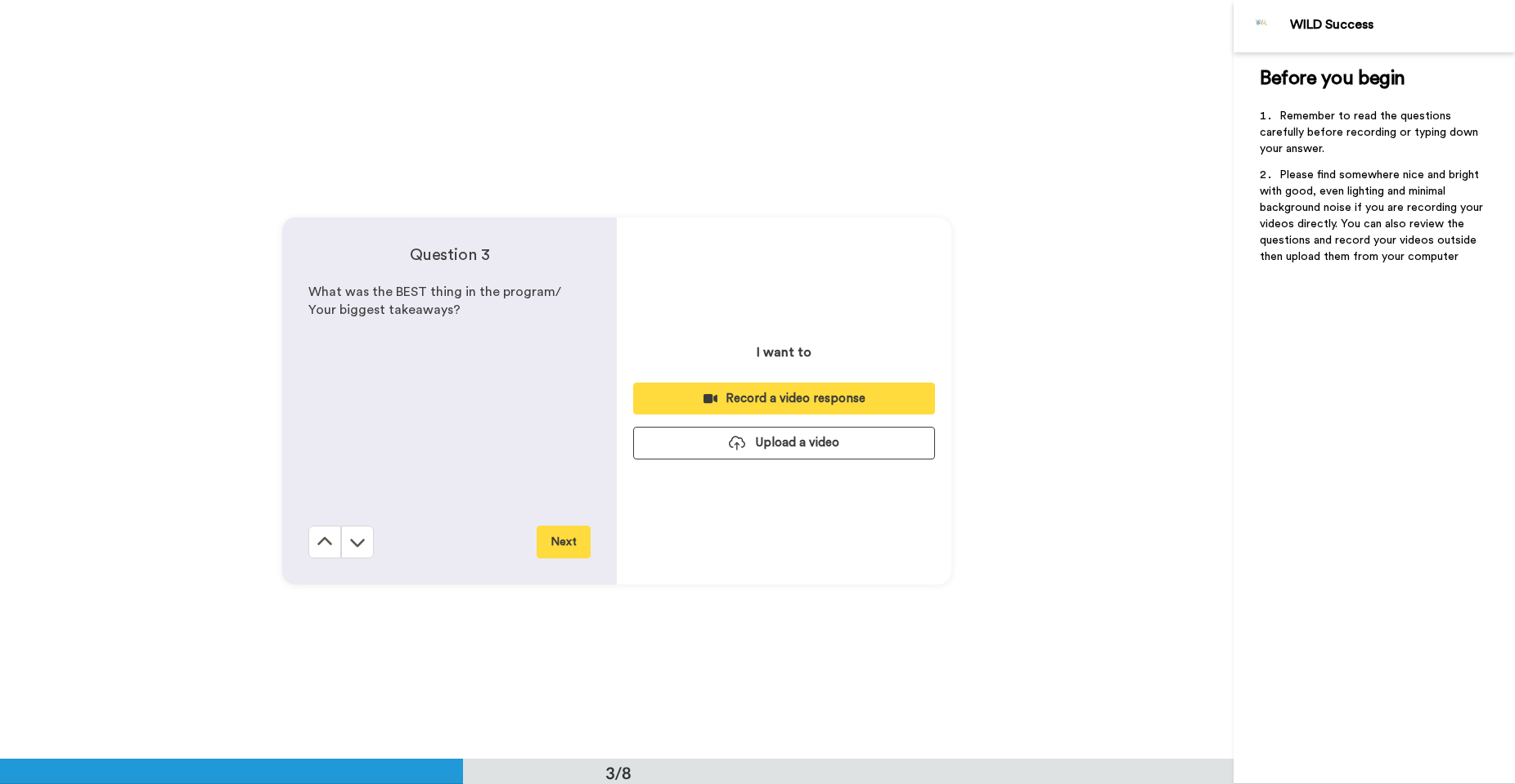
scroll to position [1519, 0]
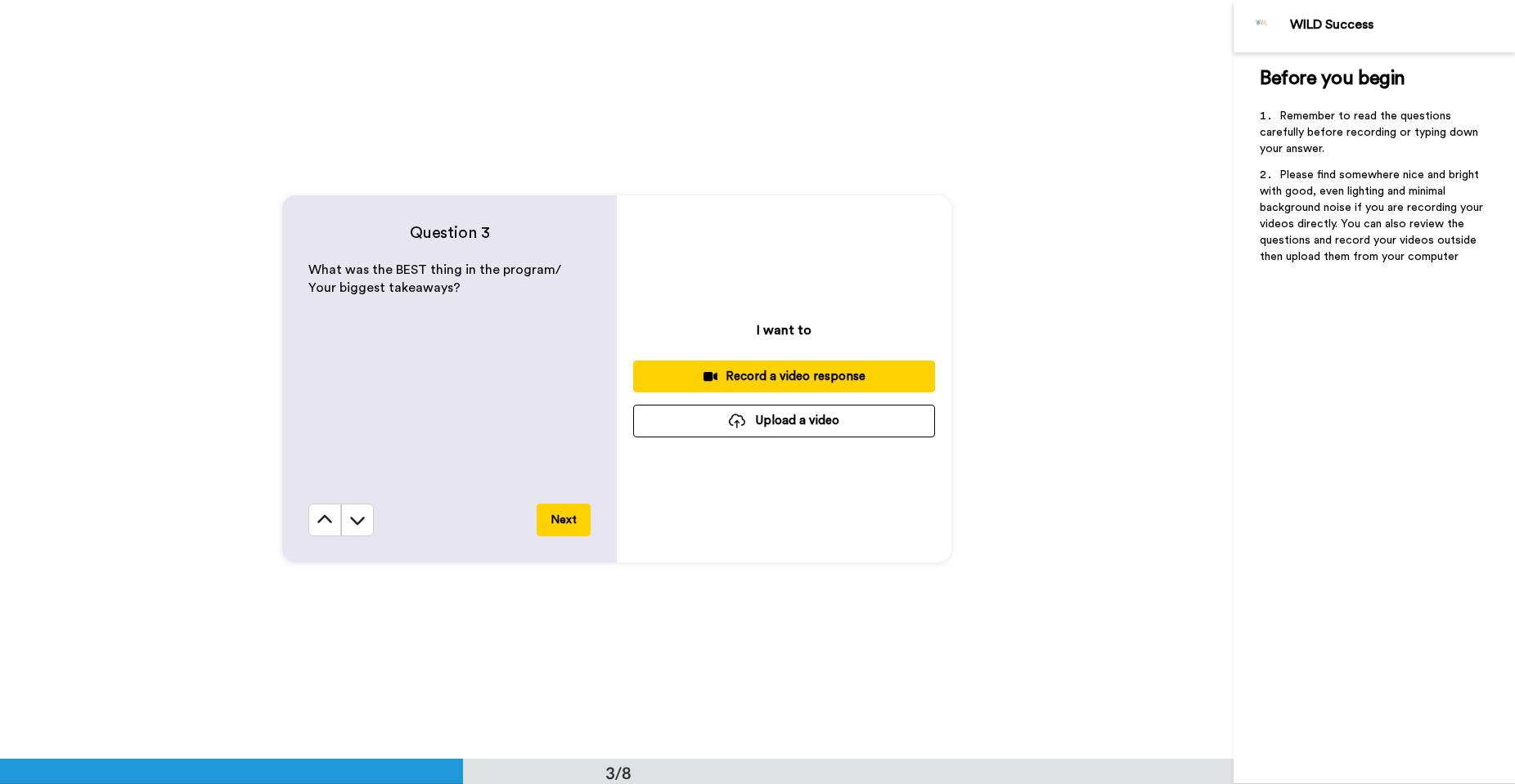
click at [569, 515] on button "Next" at bounding box center [563, 520] width 54 height 33
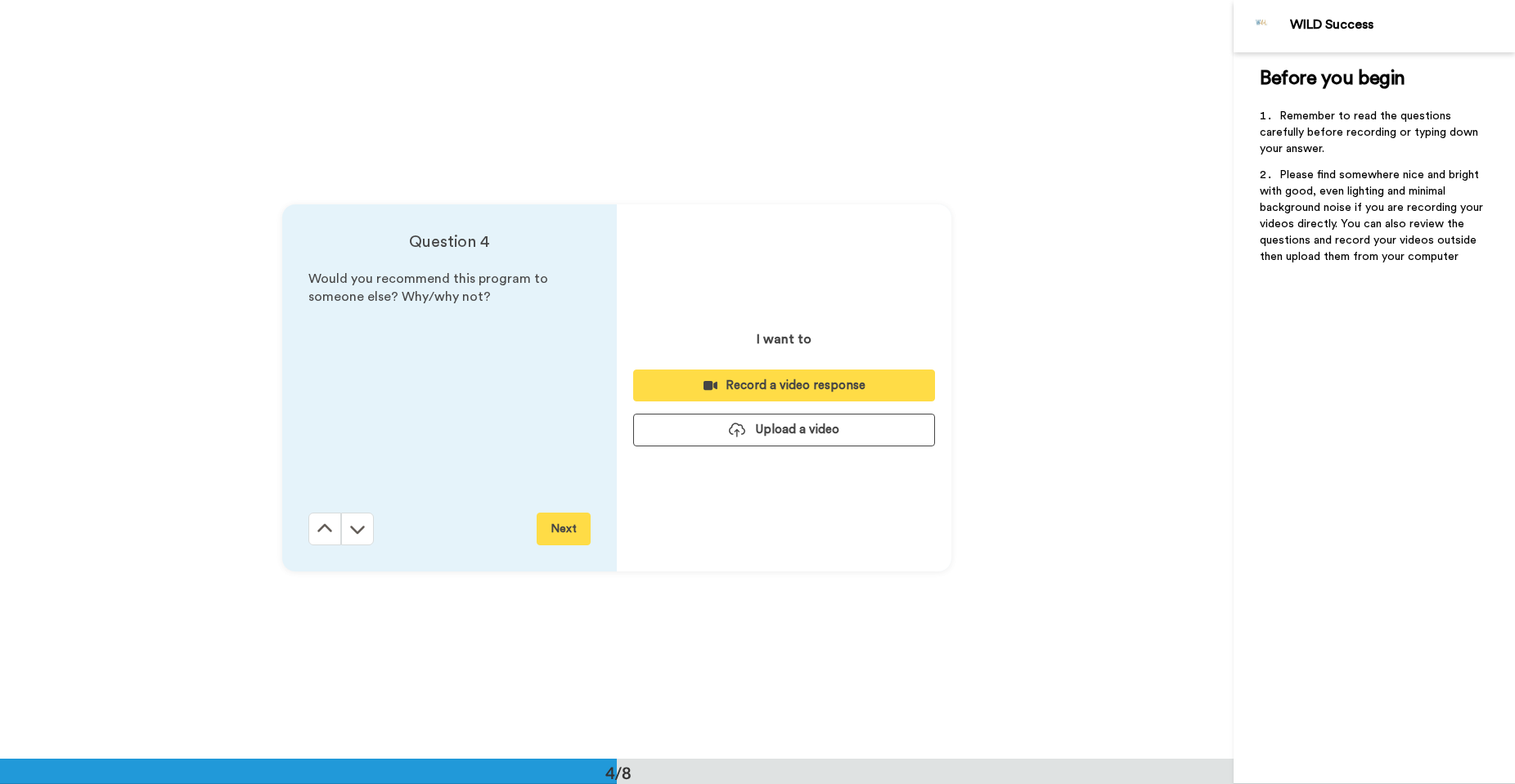
scroll to position [2278, 0]
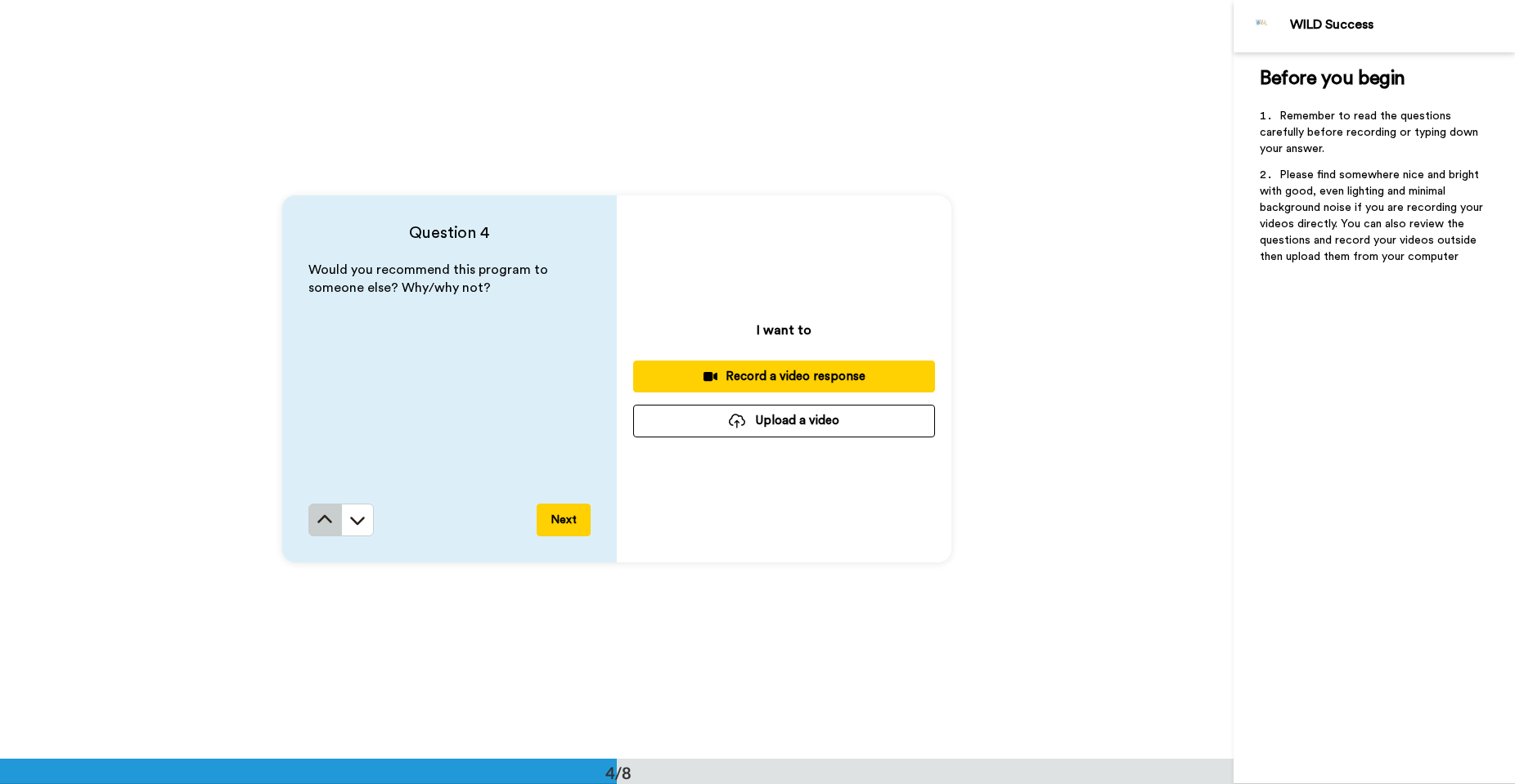
click at [321, 514] on icon at bounding box center [324, 519] width 16 height 16
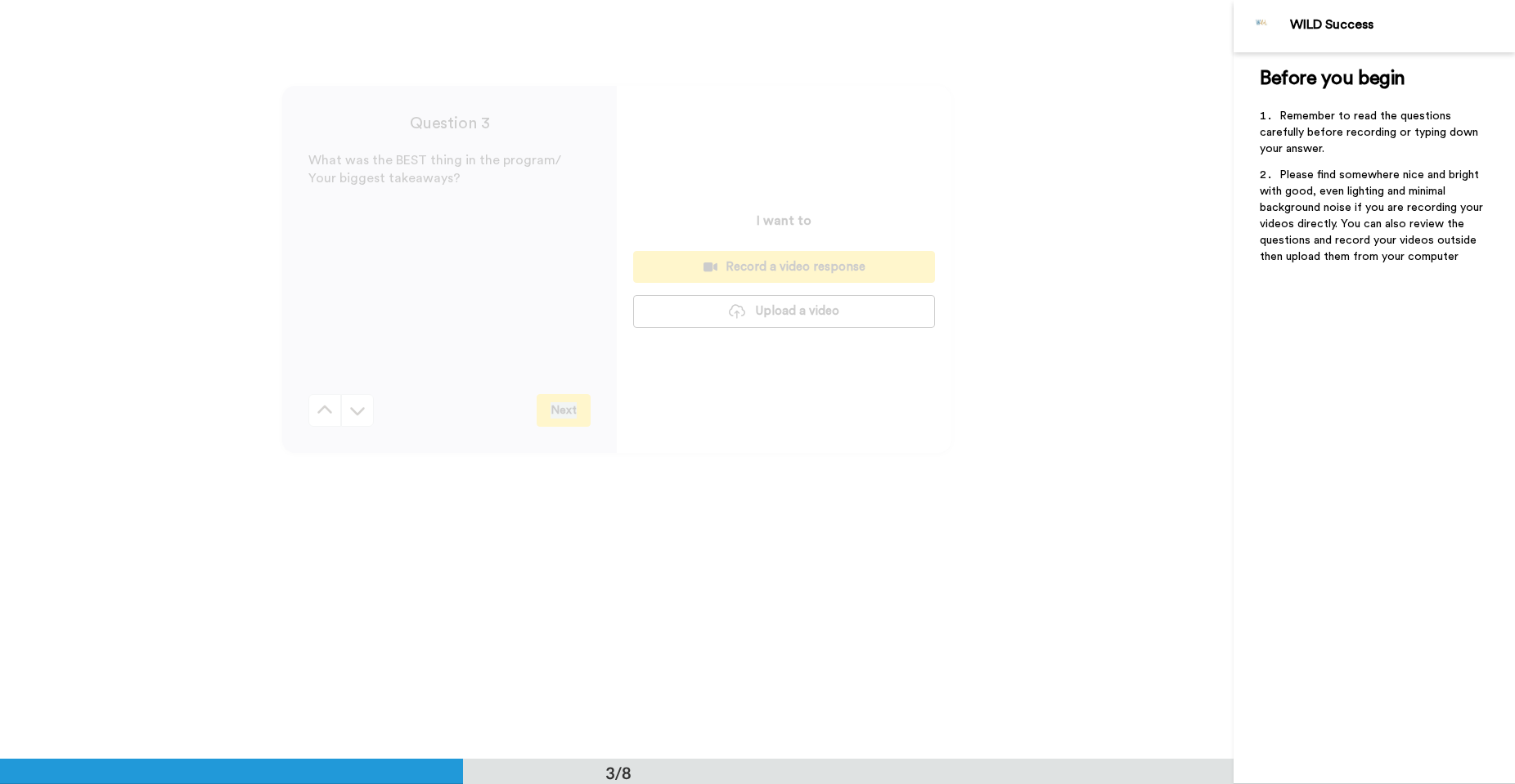
click at [321, 514] on div "Question 3 What was the BEST thing in the program/ Your biggest takeaways? Next…" at bounding box center [617, 269] width 1233 height 759
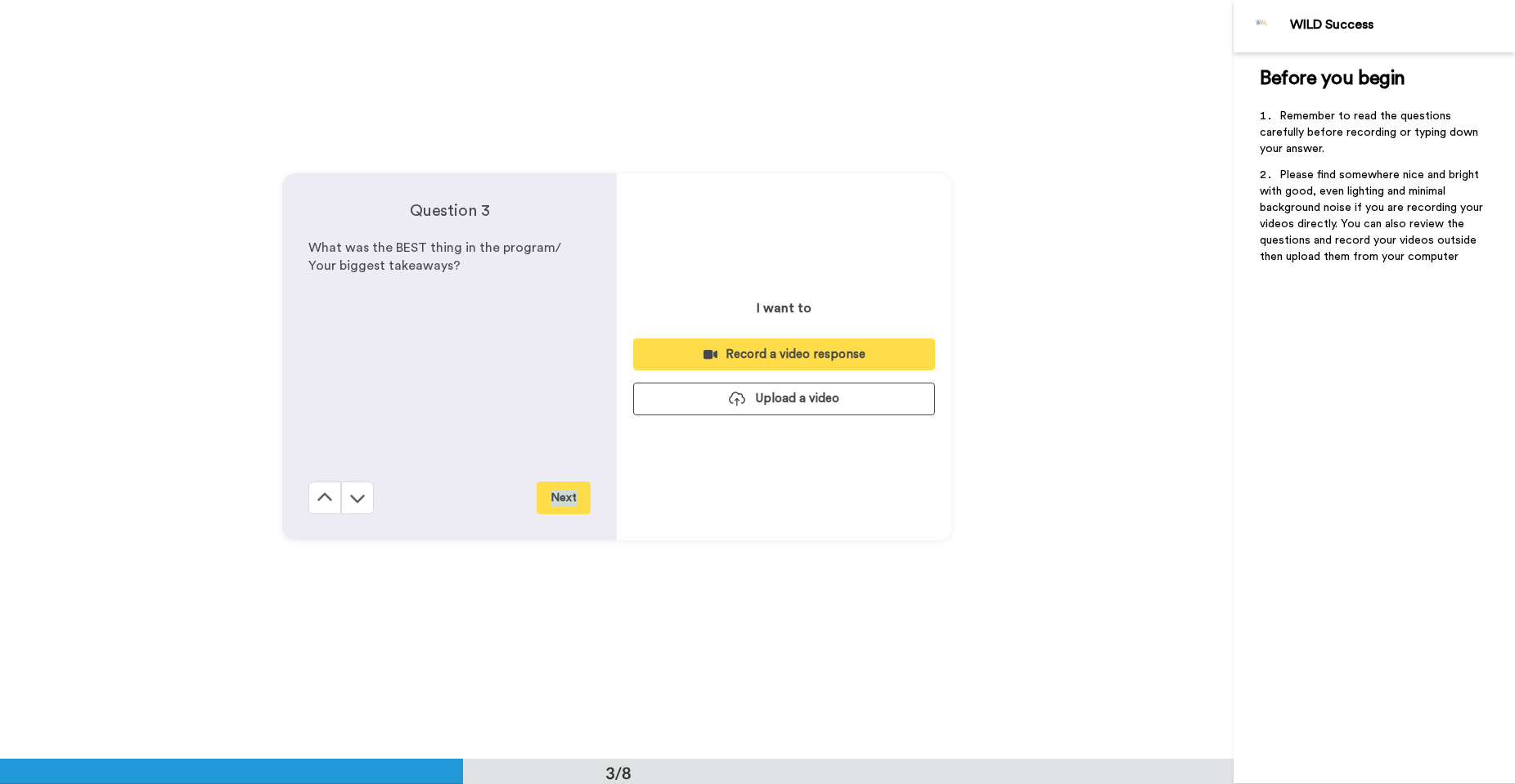
scroll to position [1519, 0]
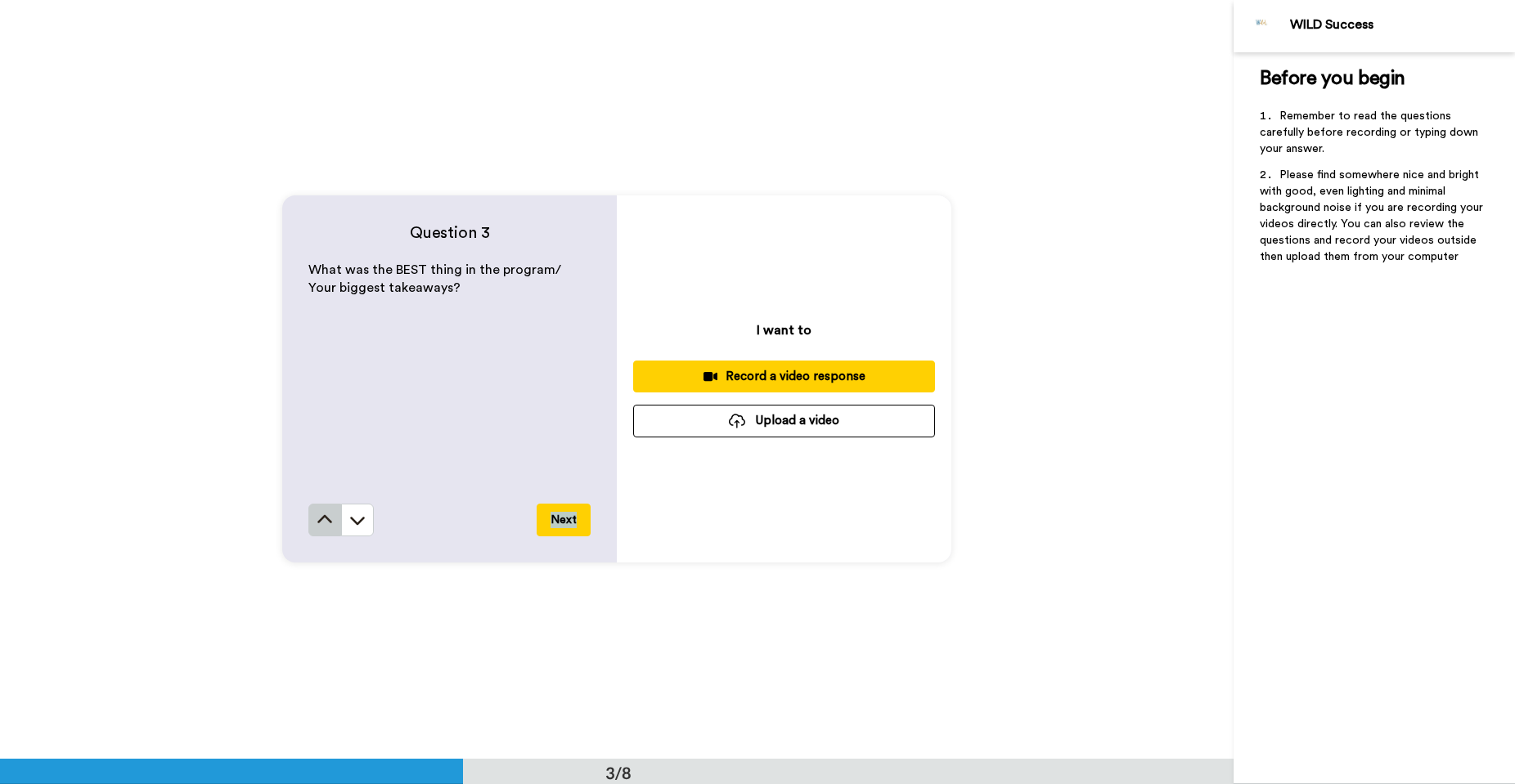
click at [318, 521] on icon at bounding box center [324, 519] width 16 height 16
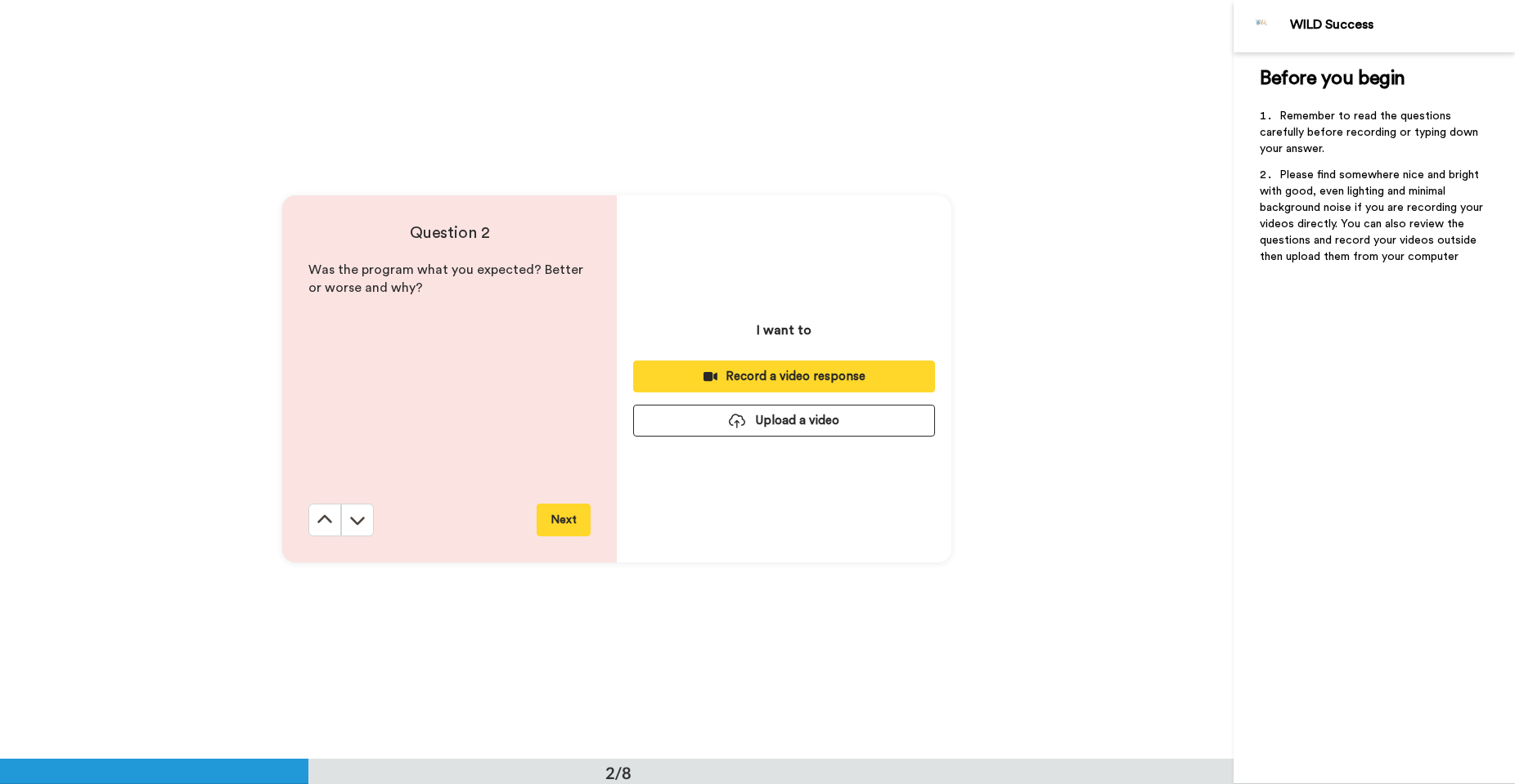
scroll to position [759, 0]
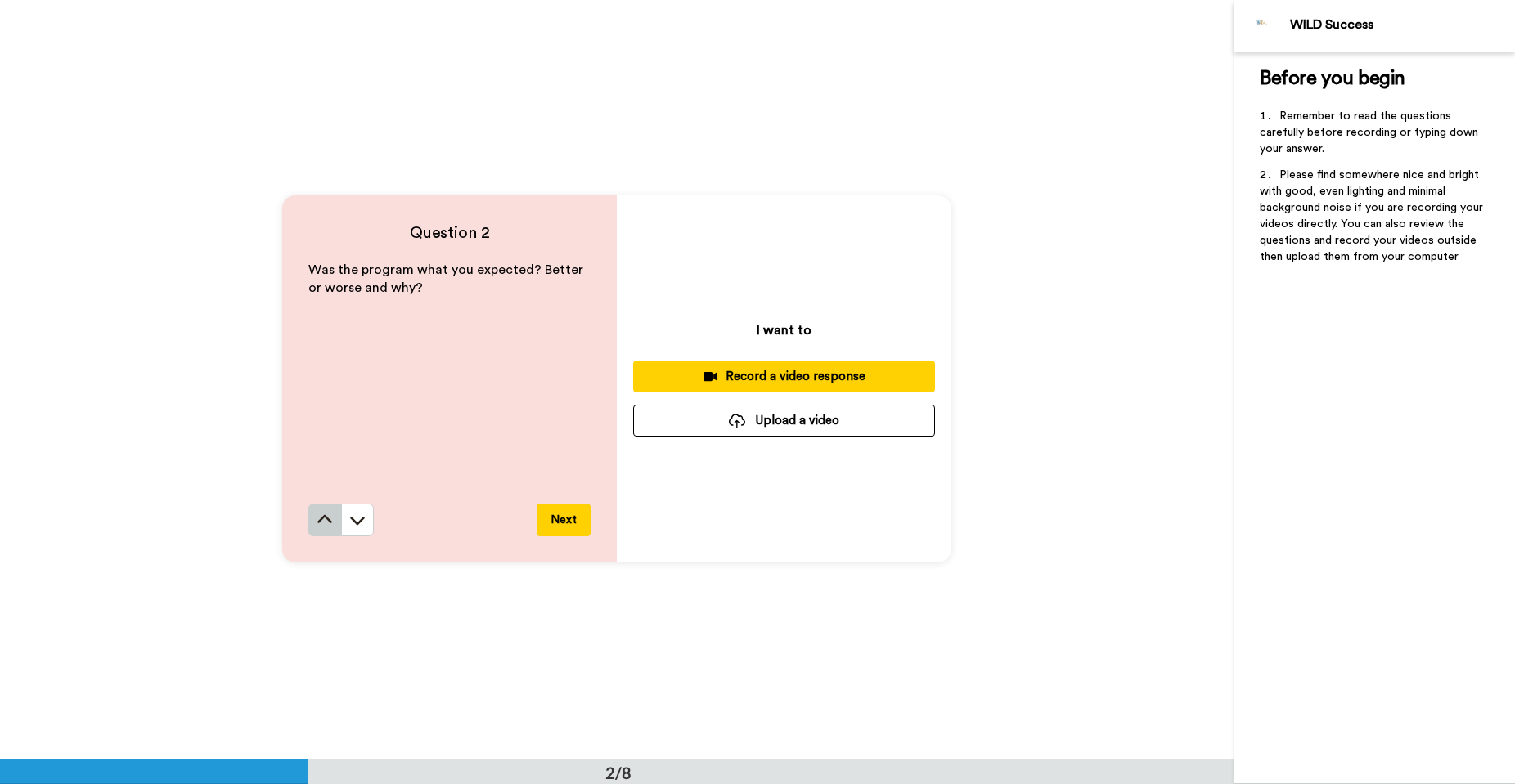
click at [323, 521] on icon at bounding box center [324, 519] width 16 height 16
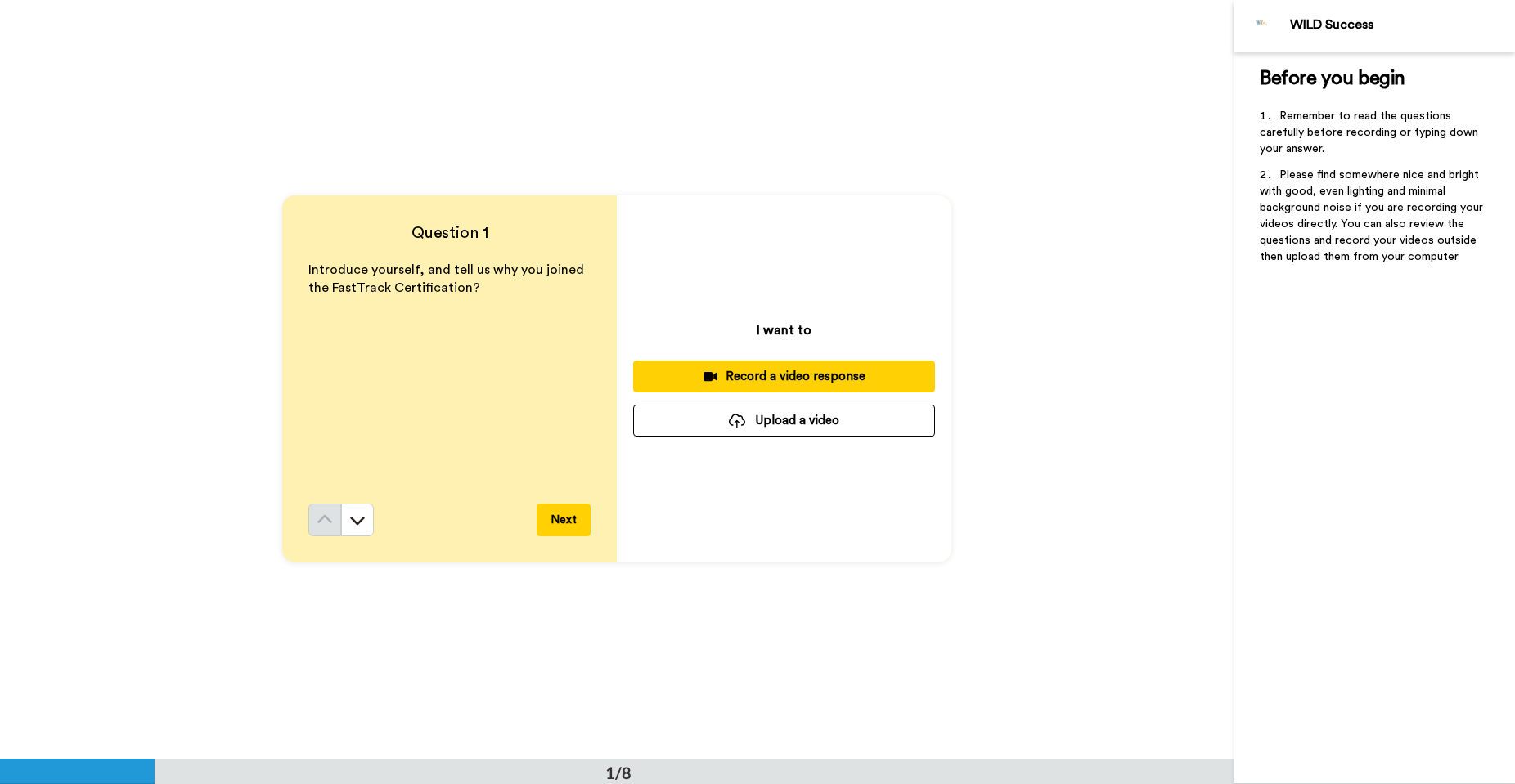
scroll to position [0, 0]
click at [735, 386] on div "Record a video response" at bounding box center [784, 377] width 276 height 17
click at [777, 376] on div "Record a video response" at bounding box center [784, 377] width 276 height 17
click at [565, 534] on button "Next" at bounding box center [563, 521] width 54 height 33
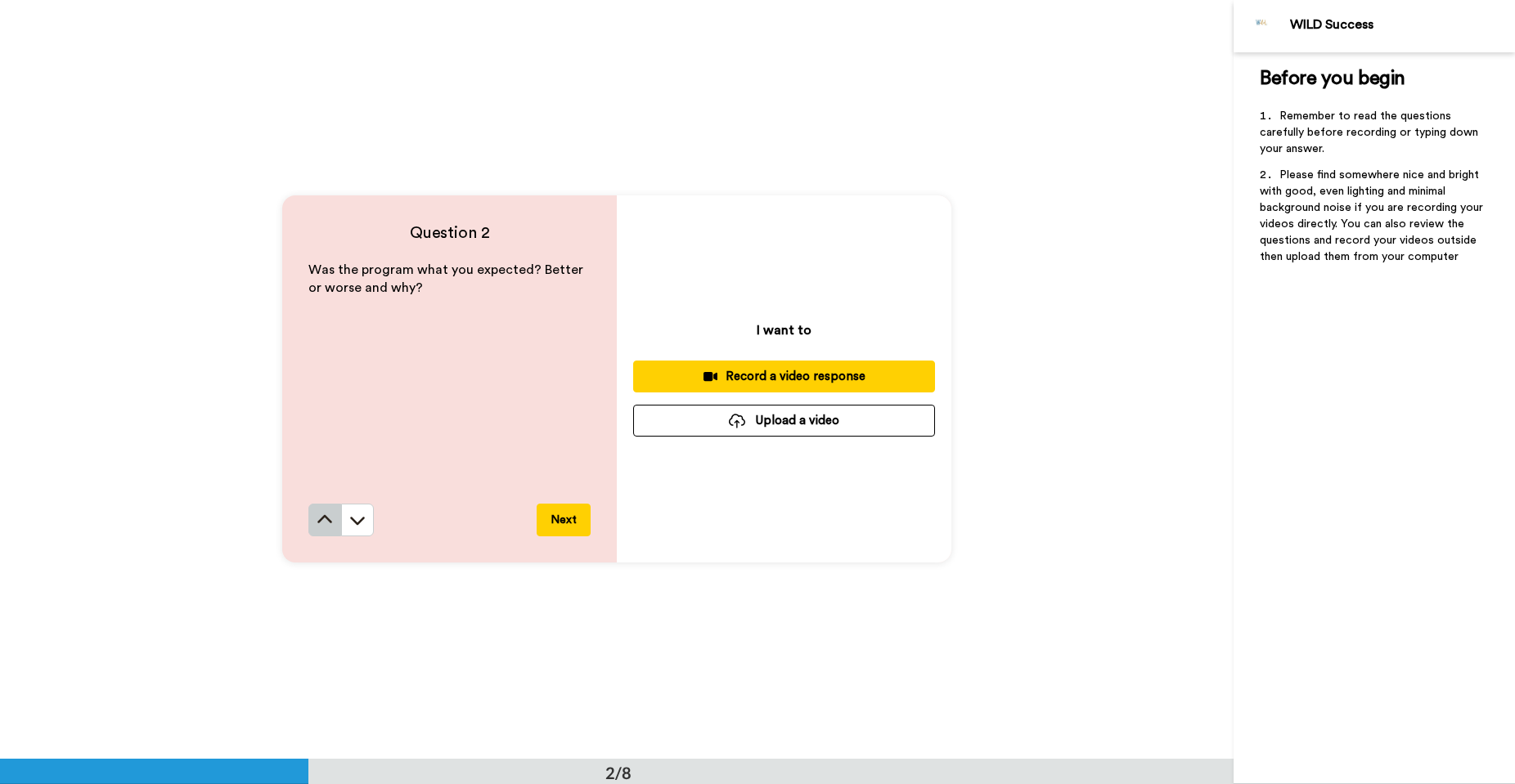
click at [309, 529] on button at bounding box center [325, 520] width 33 height 33
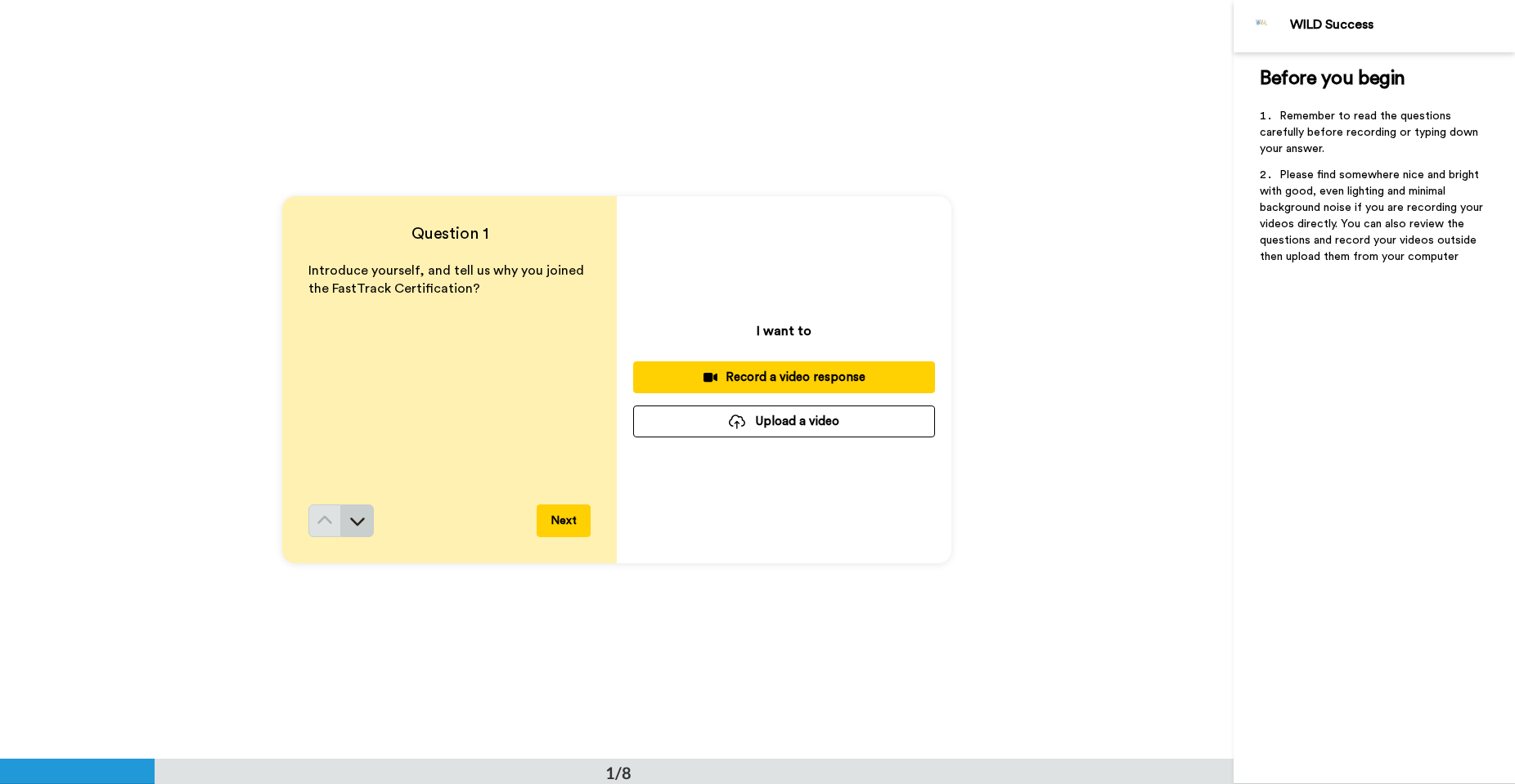
click at [366, 524] on button at bounding box center [357, 521] width 33 height 33
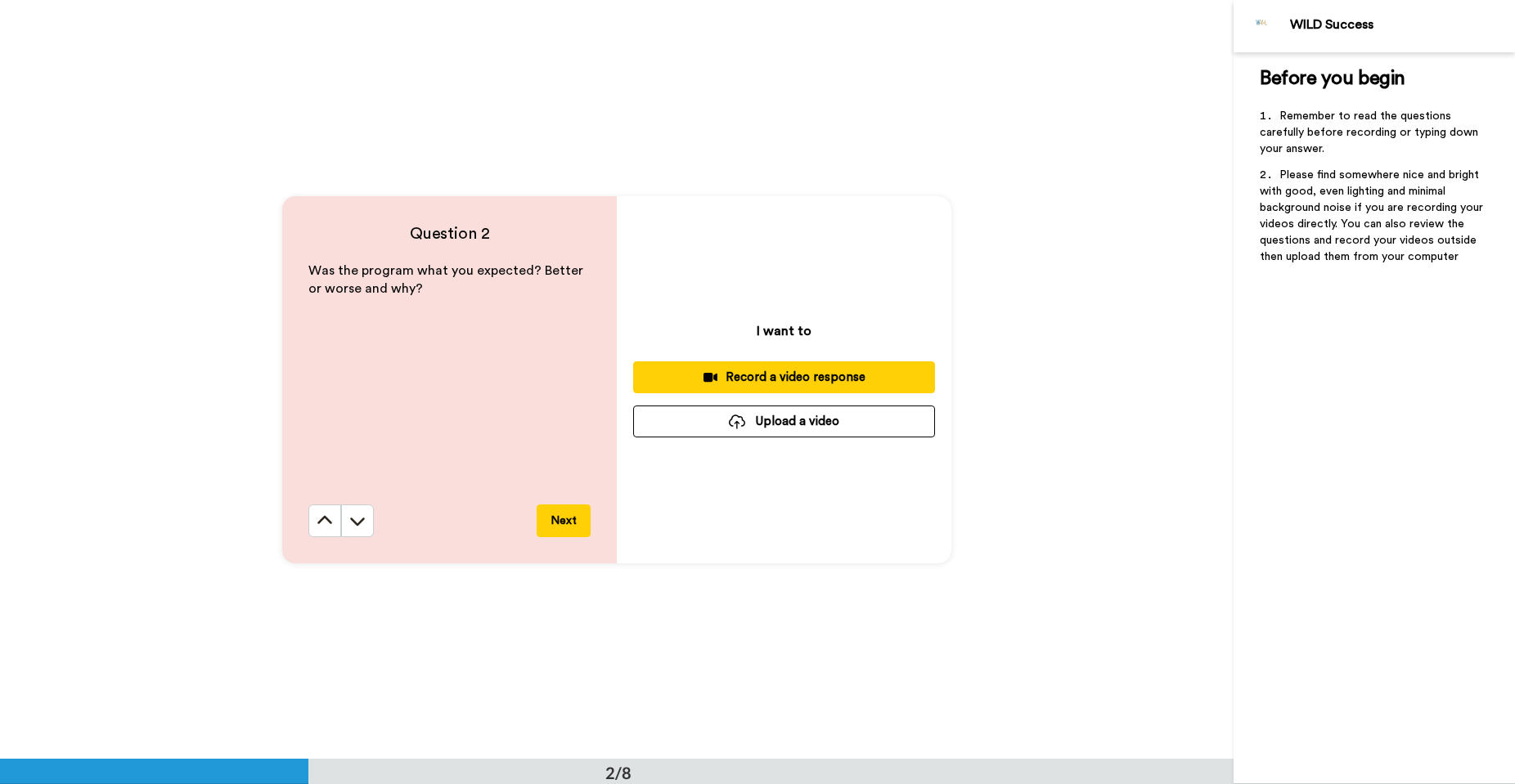
scroll to position [759, 0]
click at [355, 525] on icon at bounding box center [357, 519] width 16 height 16
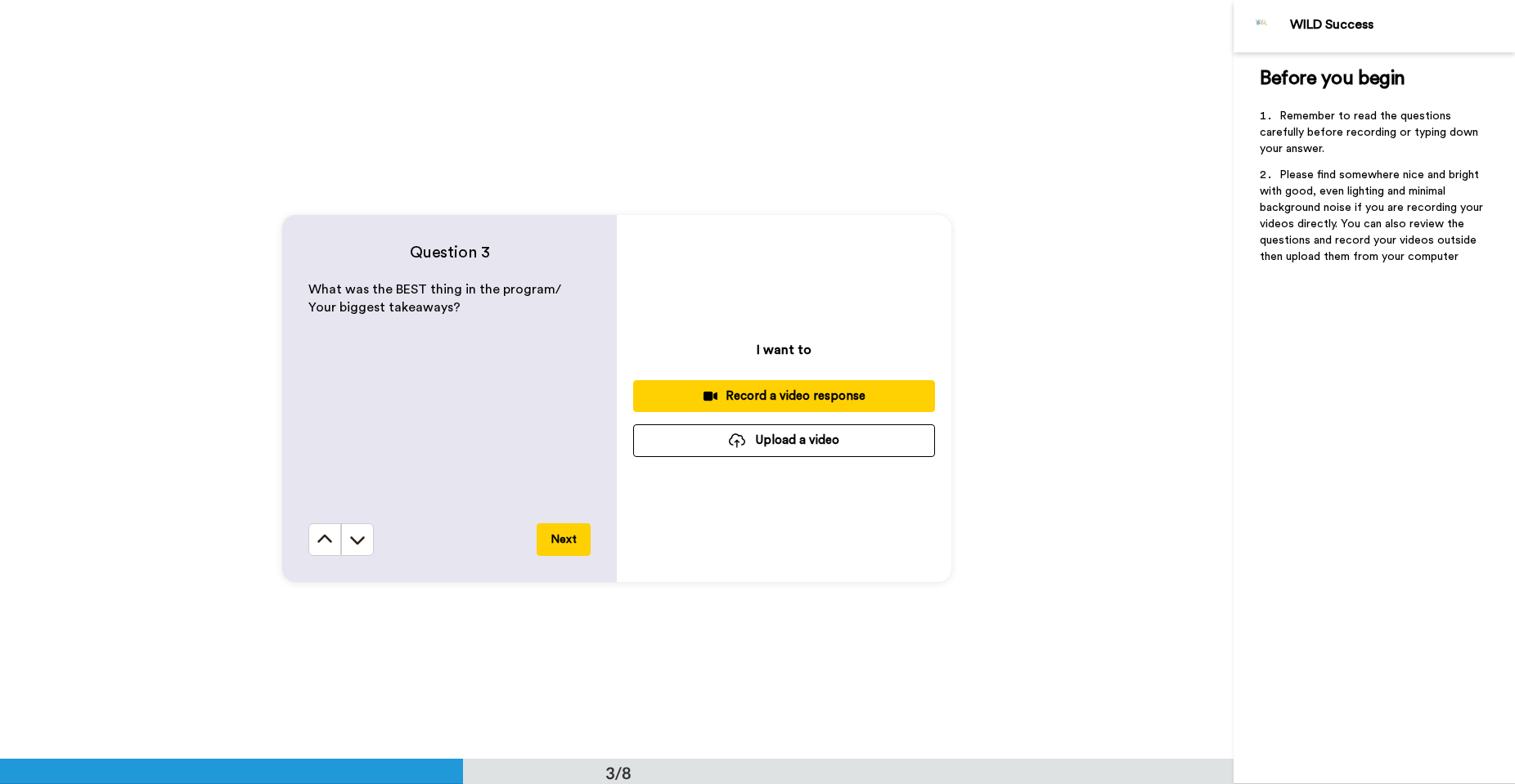
scroll to position [1497, 0]
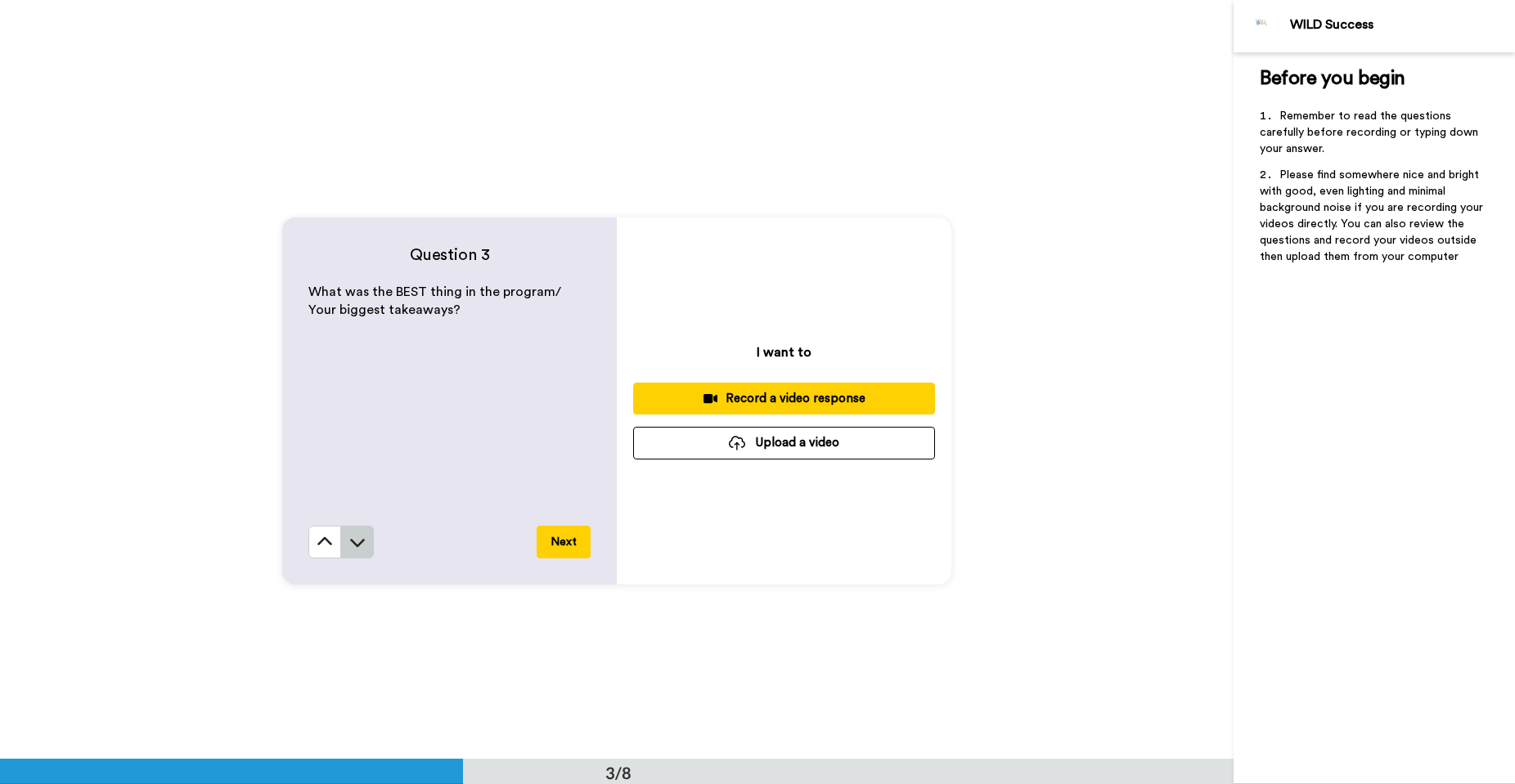
click at [365, 546] on button at bounding box center [357, 542] width 33 height 33
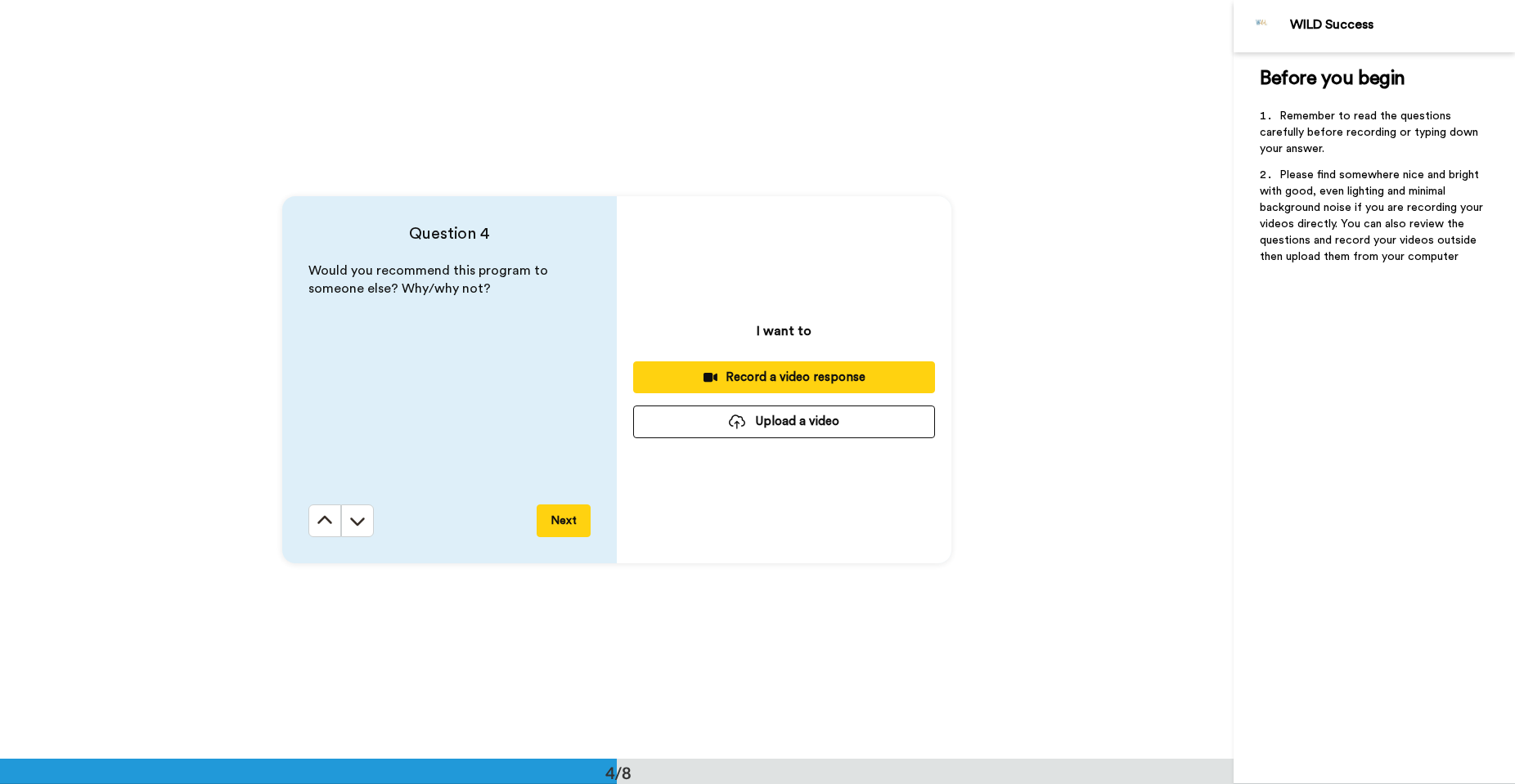
scroll to position [2278, 0]
click at [754, 422] on button "Upload a video" at bounding box center [784, 421] width 302 height 32
